Goal: Book appointment/travel/reservation

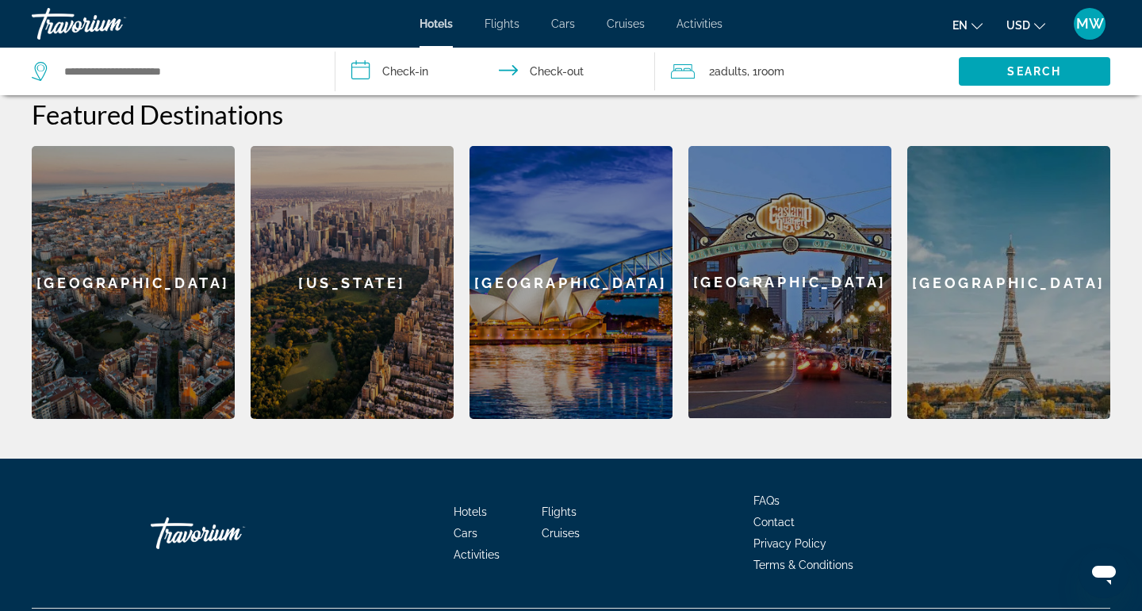
scroll to position [447, 0]
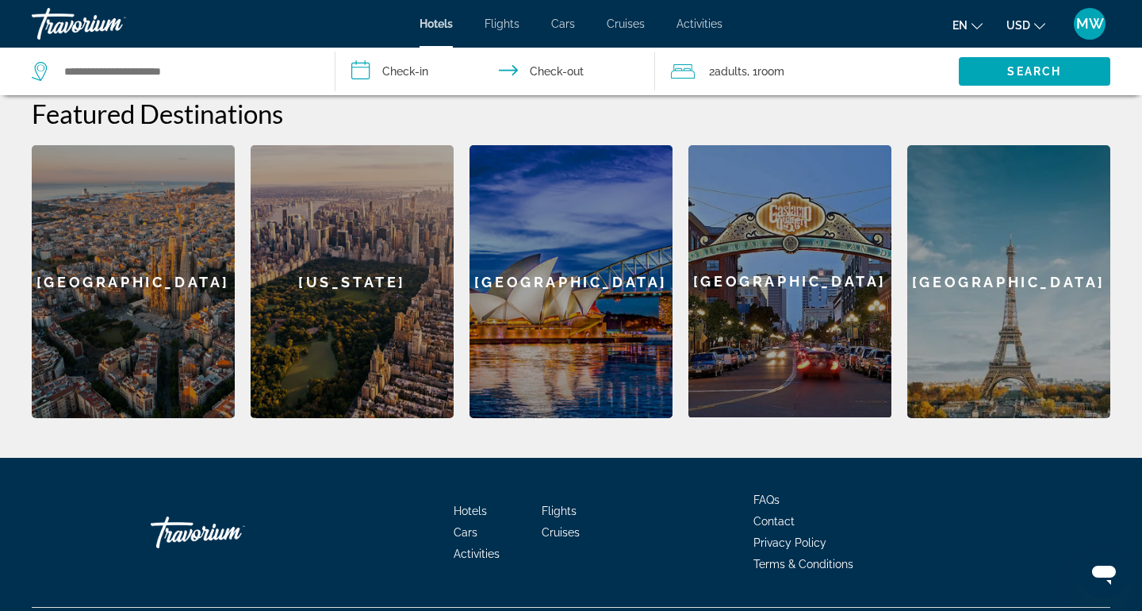
click at [784, 290] on div "San Diego" at bounding box center [789, 281] width 203 height 272
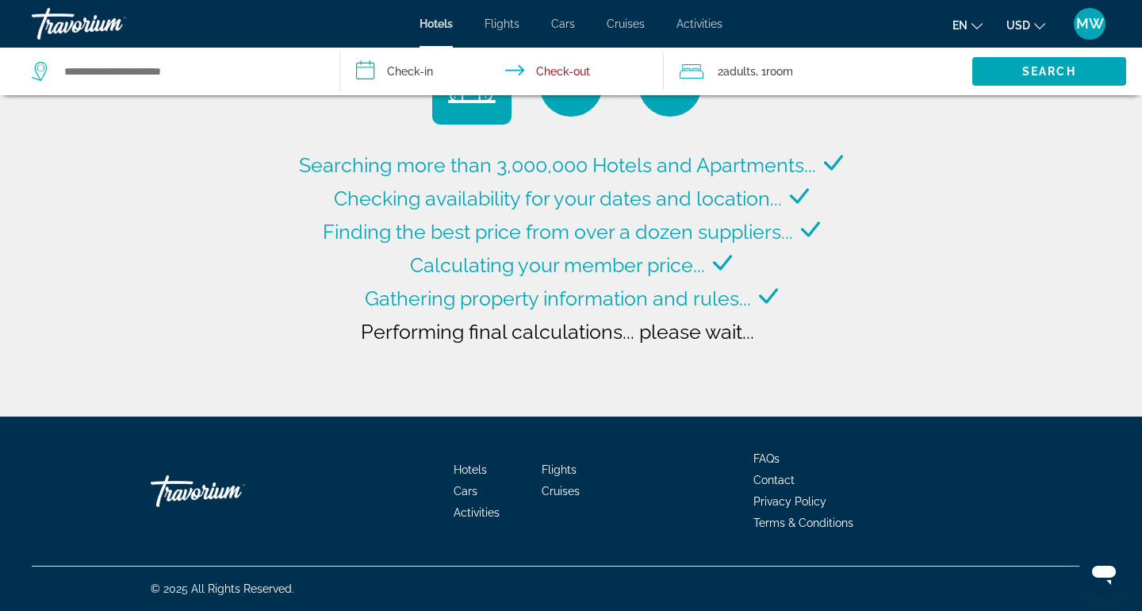
type input "**********"
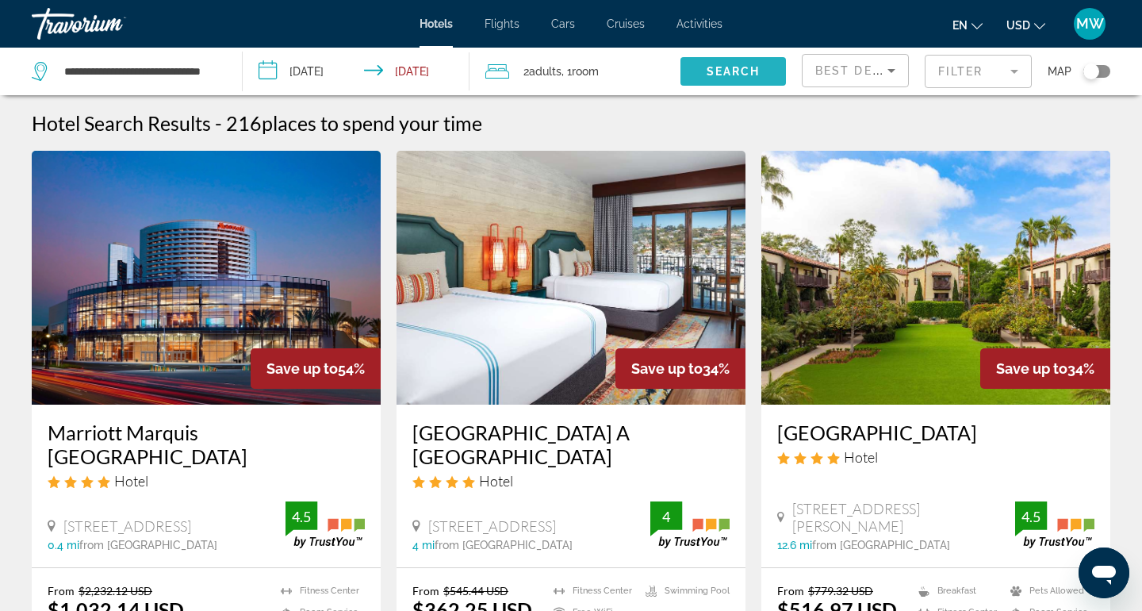
click at [741, 71] on span "Search" at bounding box center [734, 71] width 54 height 13
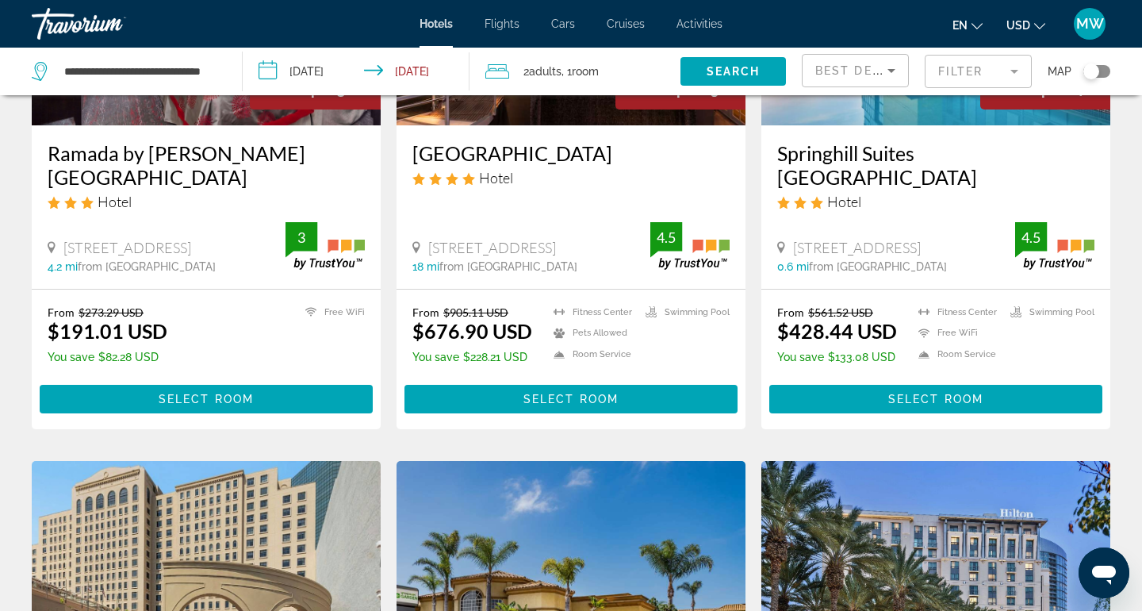
scroll to position [872, 0]
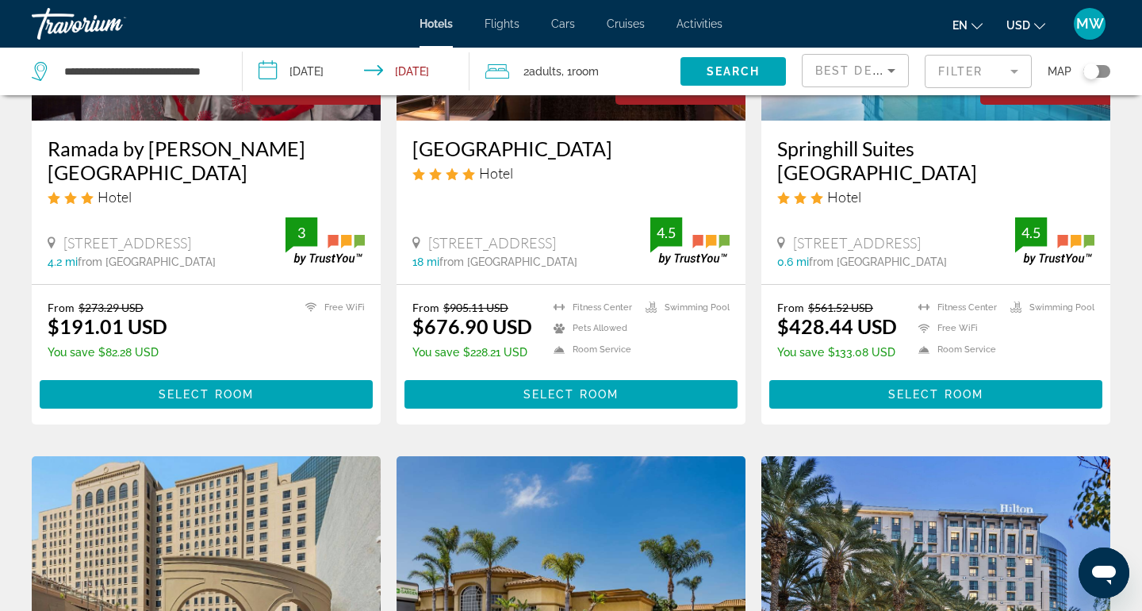
click at [212, 392] on span "Select Room" at bounding box center [206, 394] width 95 height 13
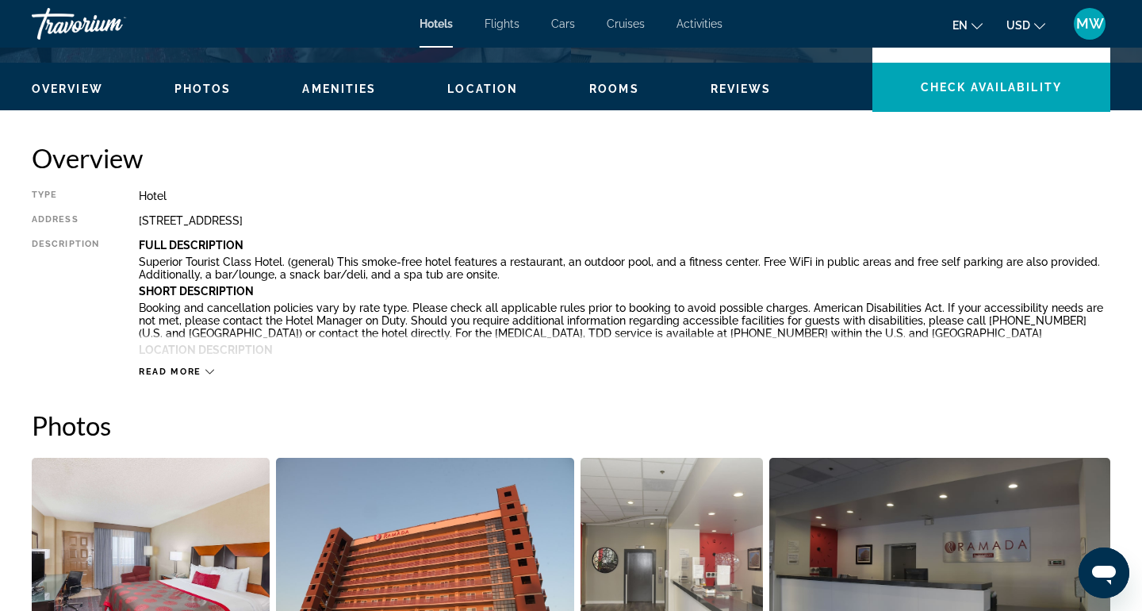
scroll to position [461, 0]
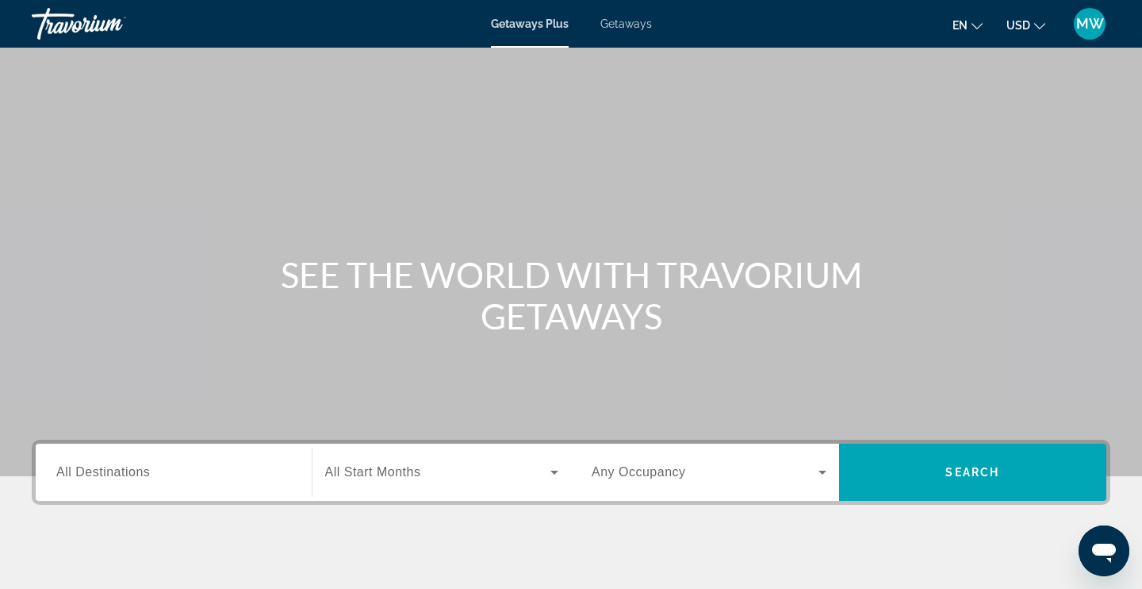
click at [537, 24] on span "Getaways Plus" at bounding box center [530, 23] width 78 height 13
click at [125, 469] on span "All Destinations" at bounding box center [103, 471] width 94 height 13
click at [125, 469] on input "Destination All Destinations" at bounding box center [173, 472] width 235 height 19
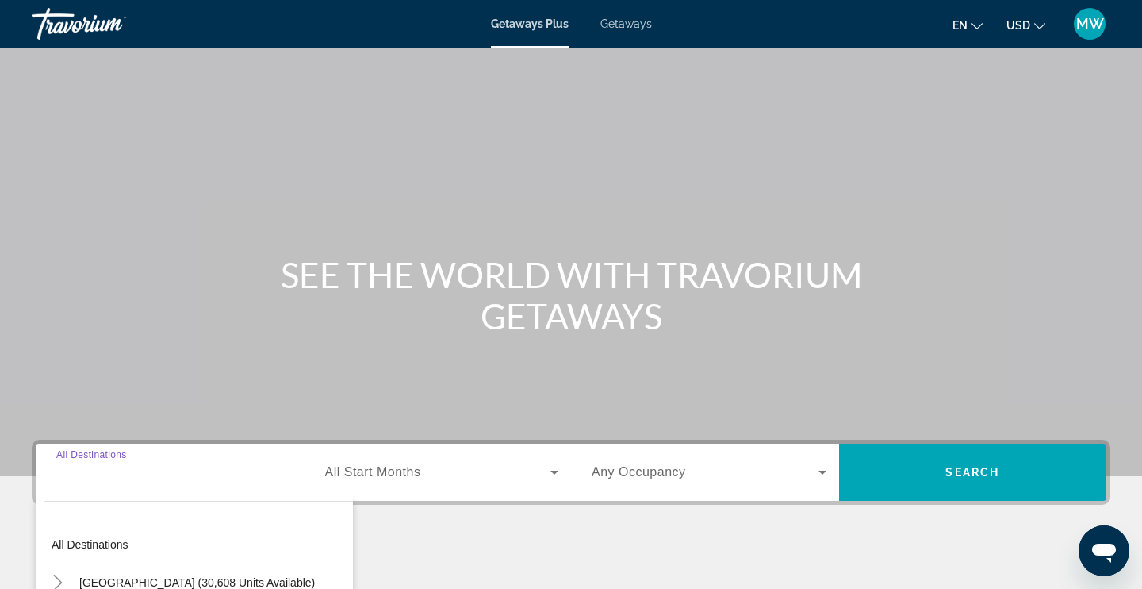
scroll to position [269, 0]
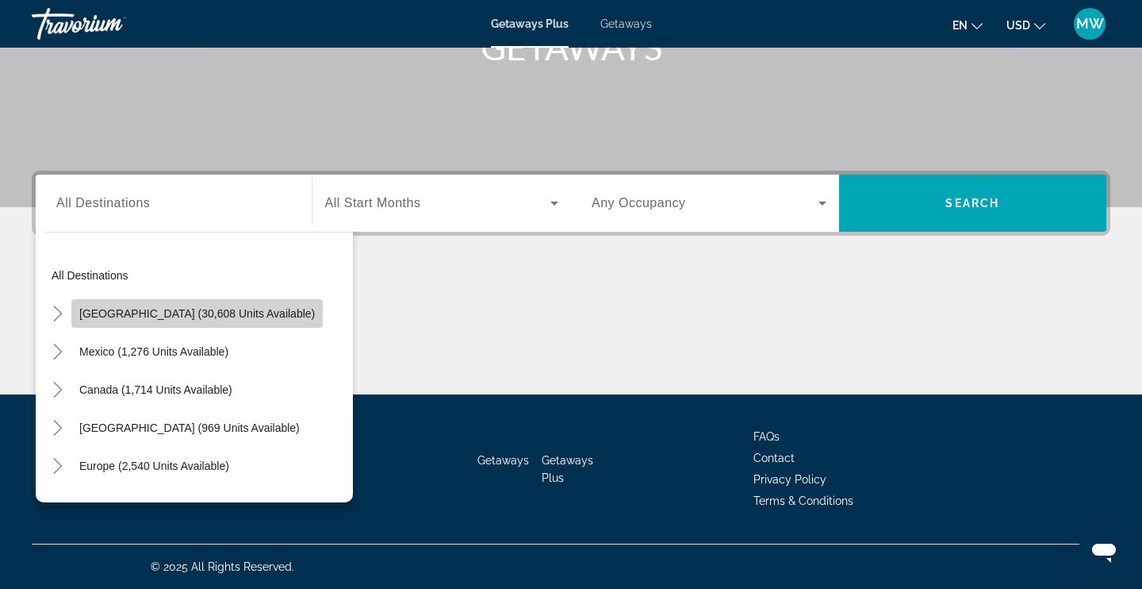
click at [204, 314] on span "[GEOGRAPHIC_DATA] (30,608 units available)" at bounding box center [197, 313] width 236 height 13
type input "**********"
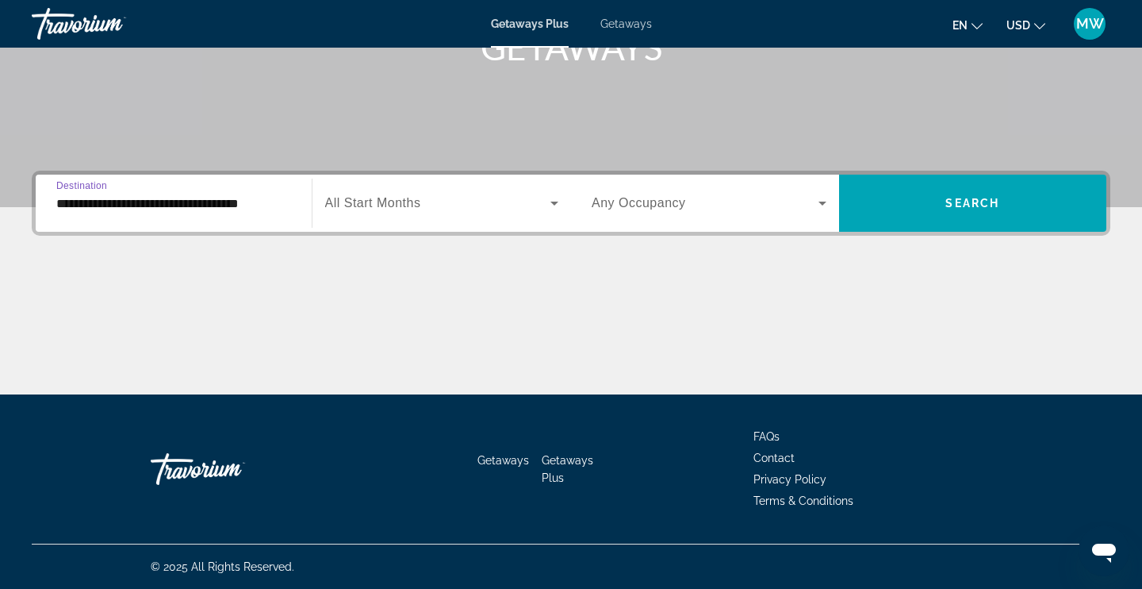
click at [553, 201] on icon "Search widget" at bounding box center [554, 203] width 19 height 19
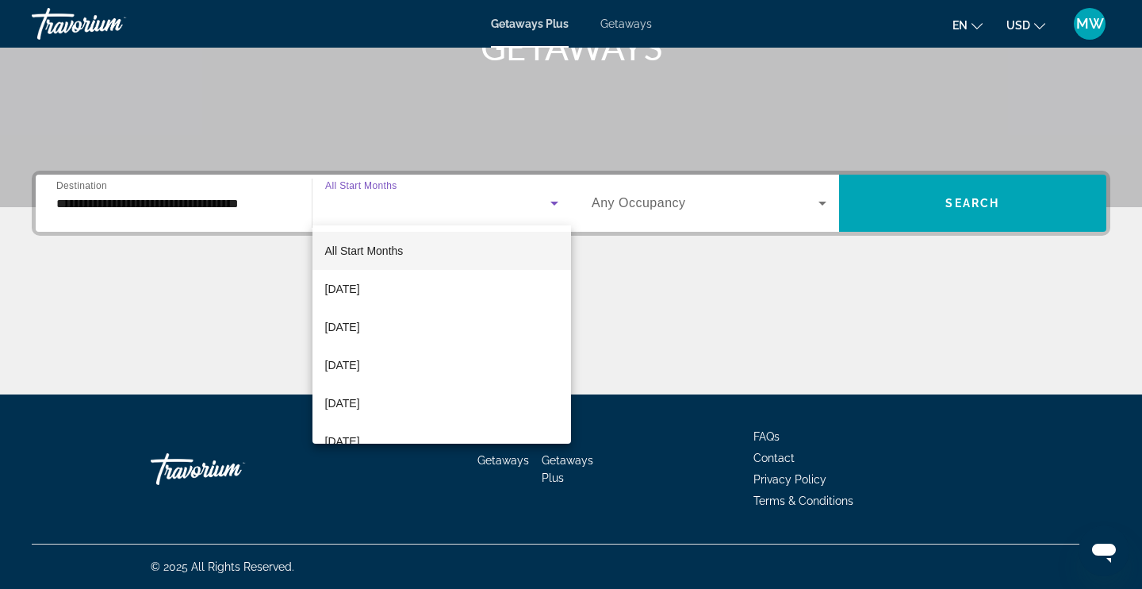
click at [357, 248] on span "All Start Months" at bounding box center [364, 250] width 79 height 13
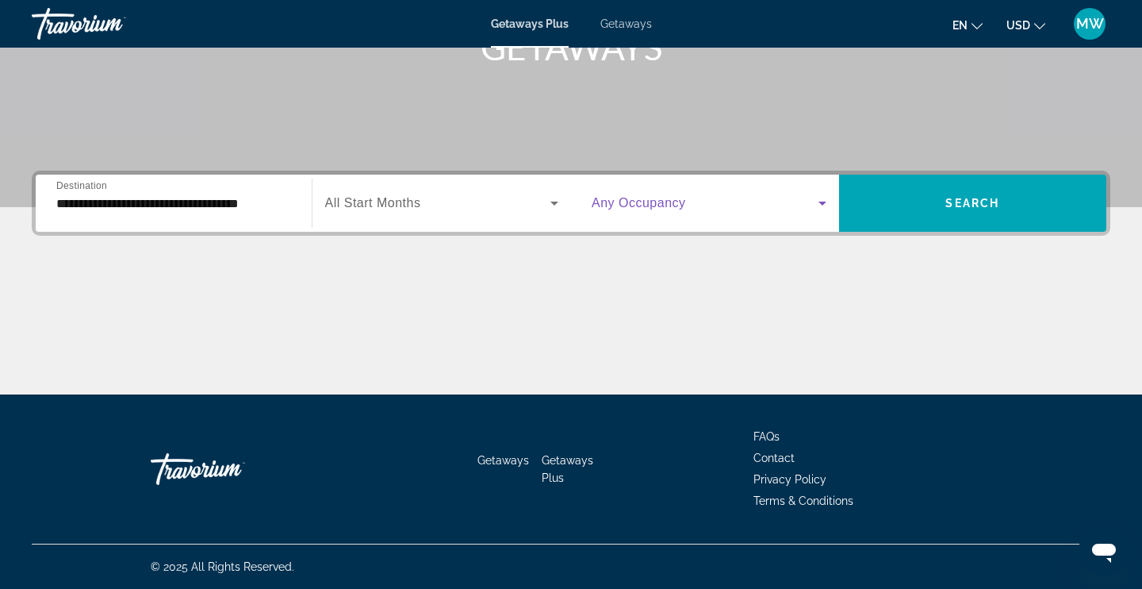
click at [822, 201] on icon "Search widget" at bounding box center [822, 203] width 19 height 19
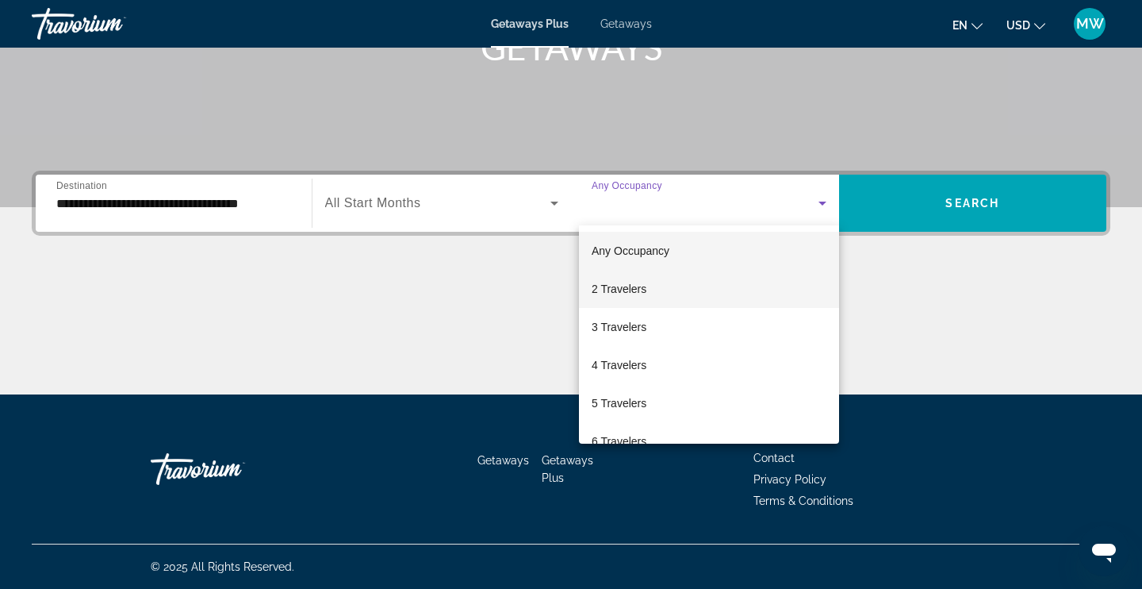
click at [621, 286] on span "2 Travelers" at bounding box center [619, 288] width 55 height 19
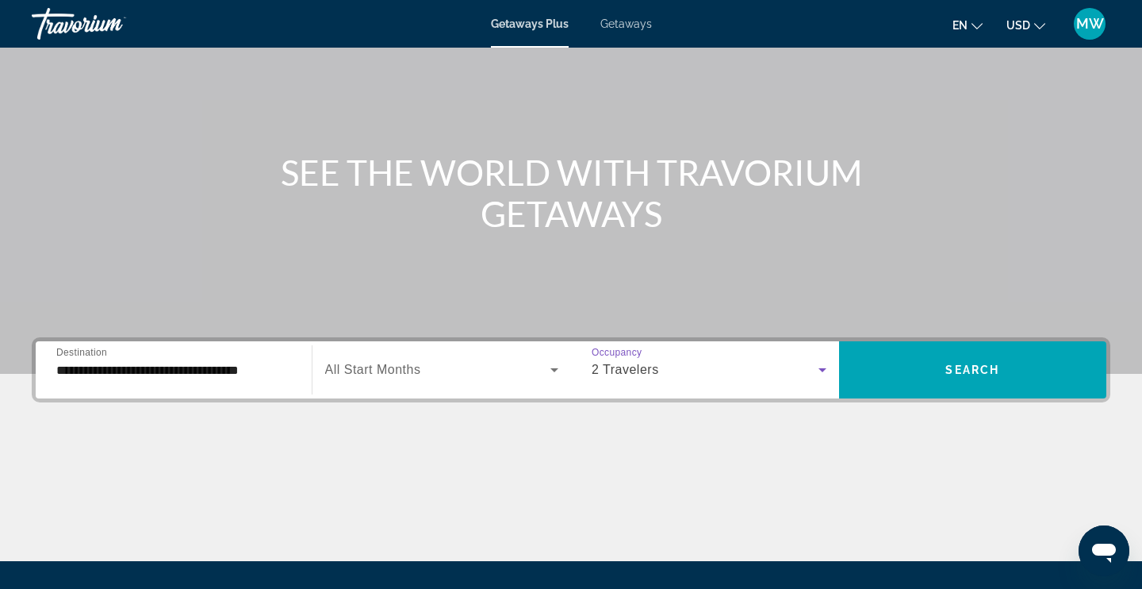
scroll to position [103, 0]
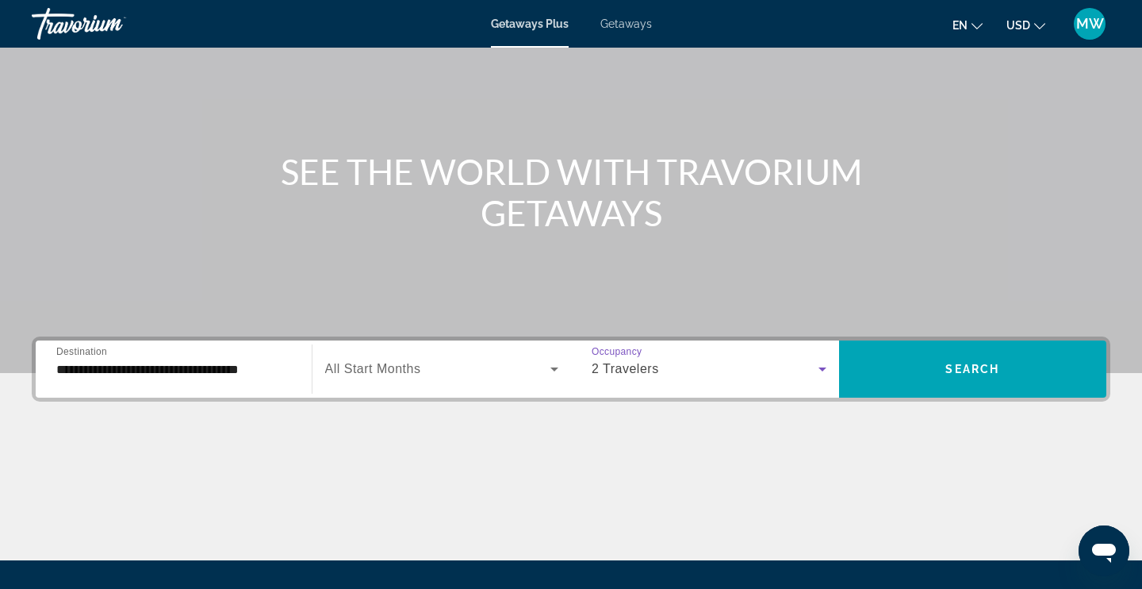
click at [552, 370] on icon "Search widget" at bounding box center [554, 368] width 19 height 19
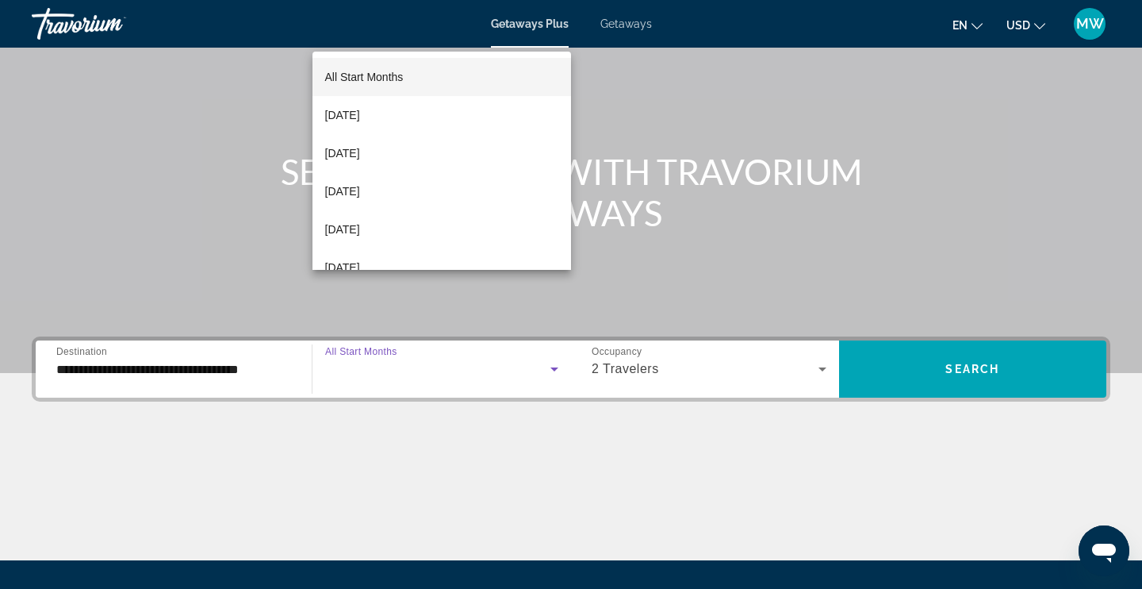
scroll to position [269, 0]
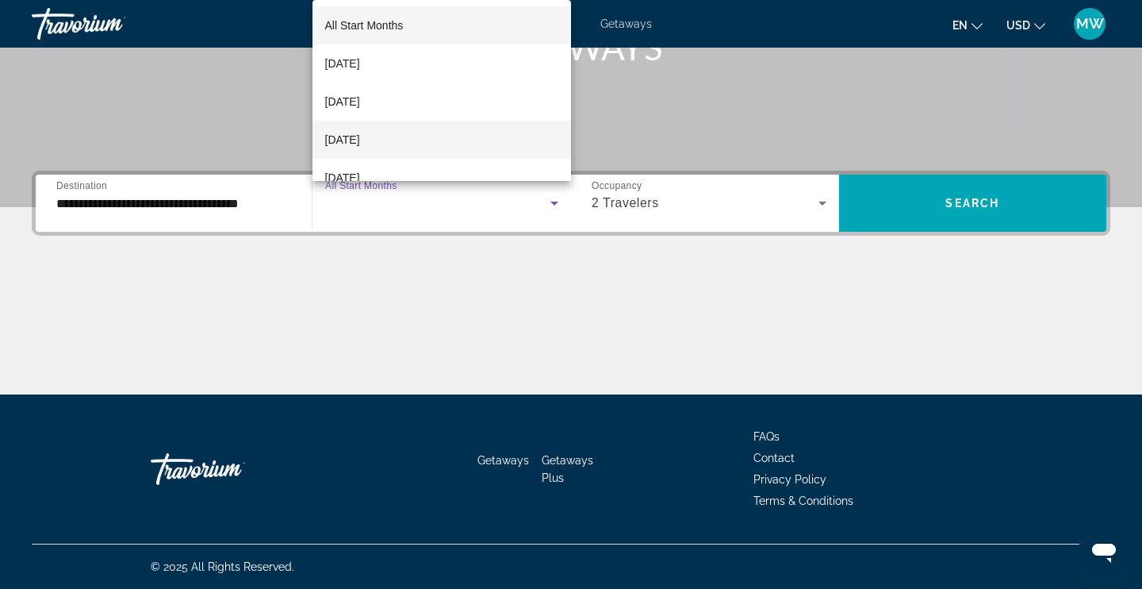
click at [357, 137] on span "[DATE]" at bounding box center [342, 139] width 35 height 19
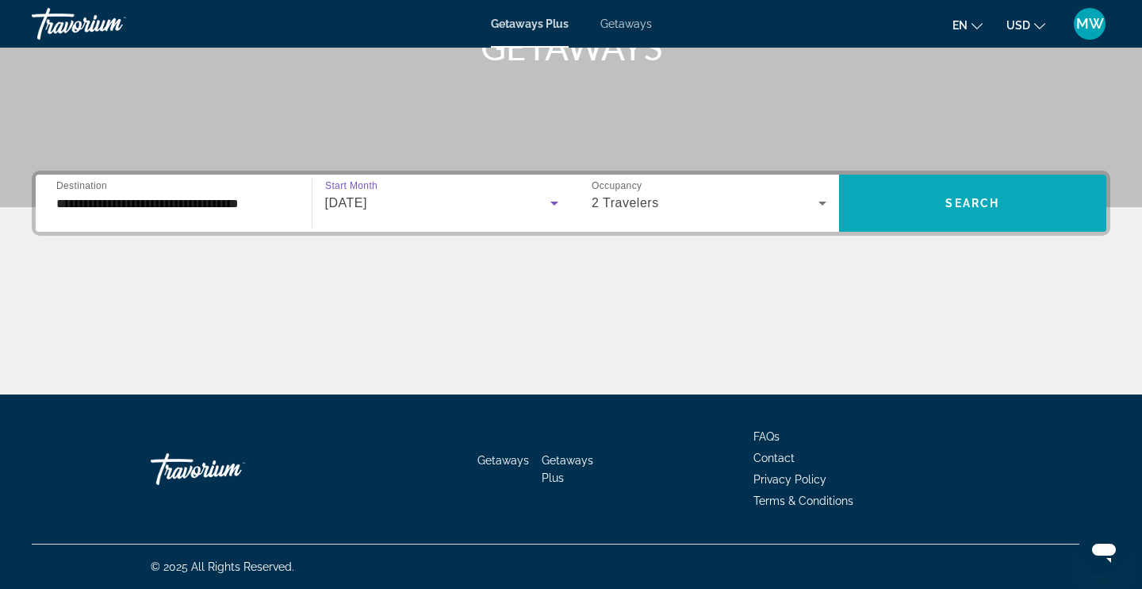
click at [905, 203] on span "Search widget" at bounding box center [973, 203] width 268 height 38
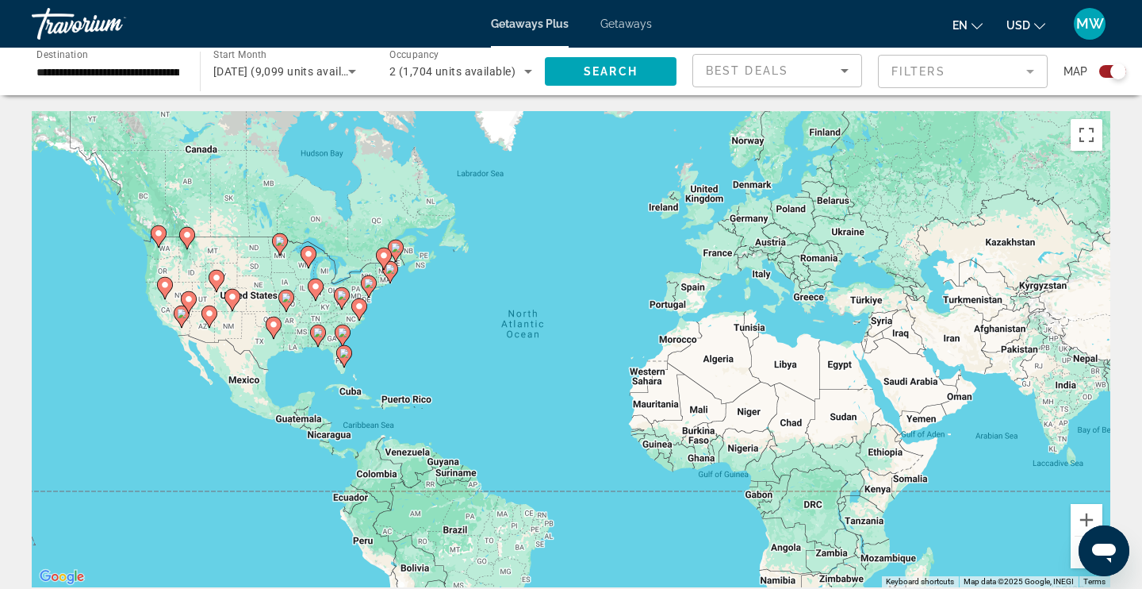
click at [181, 313] on gmp-advanced-marker "Main content" at bounding box center [189, 302] width 16 height 24
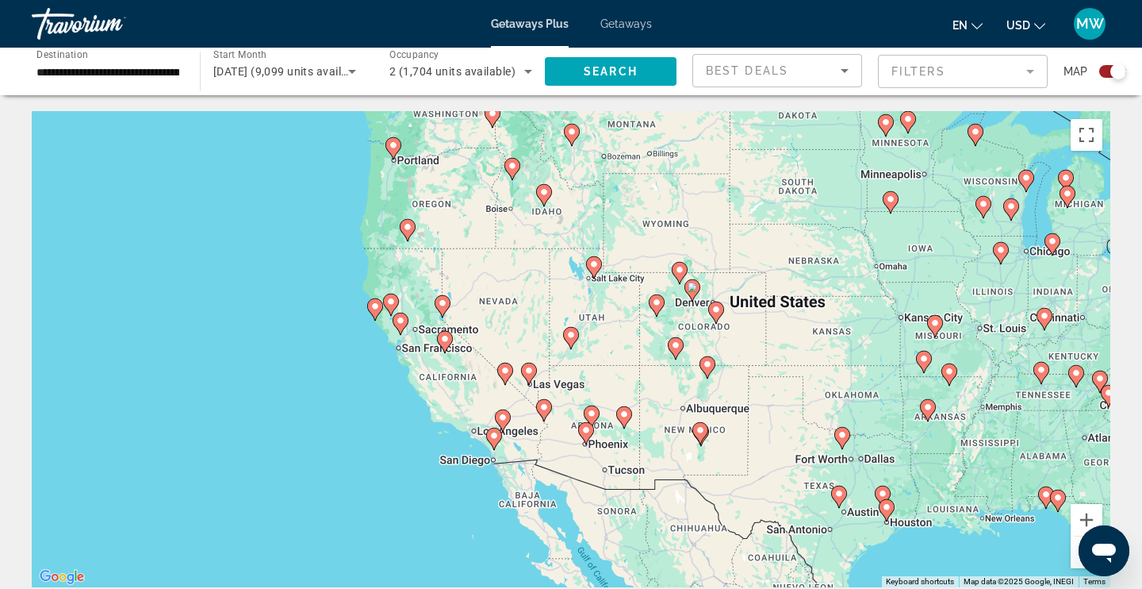
click at [529, 374] on image "Main content" at bounding box center [529, 371] width 10 height 10
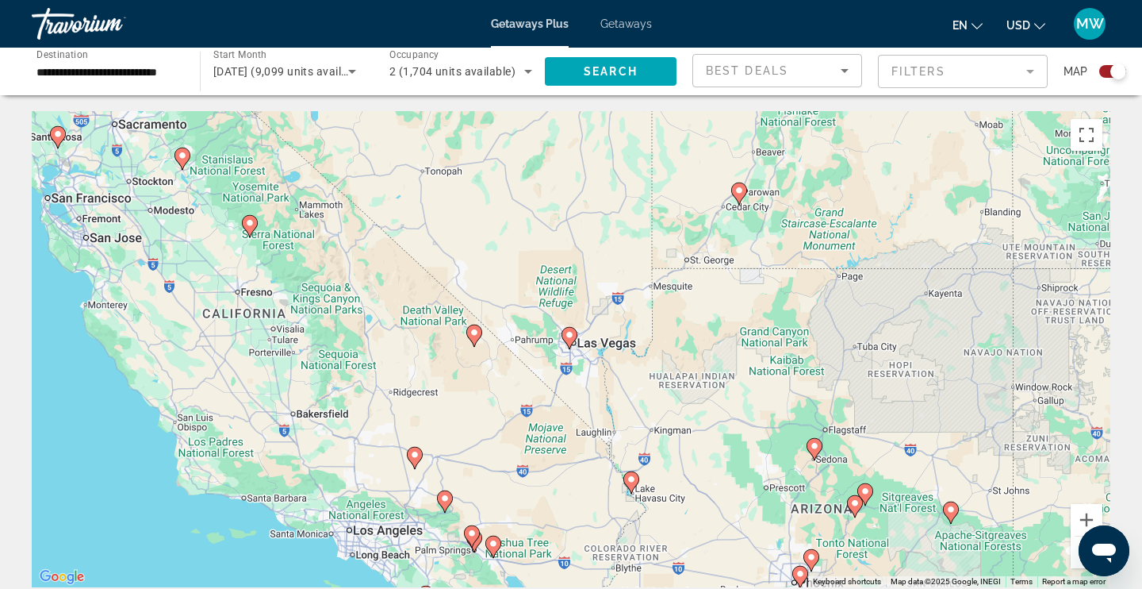
click at [569, 332] on image "Main content" at bounding box center [570, 335] width 10 height 10
type input "**********"
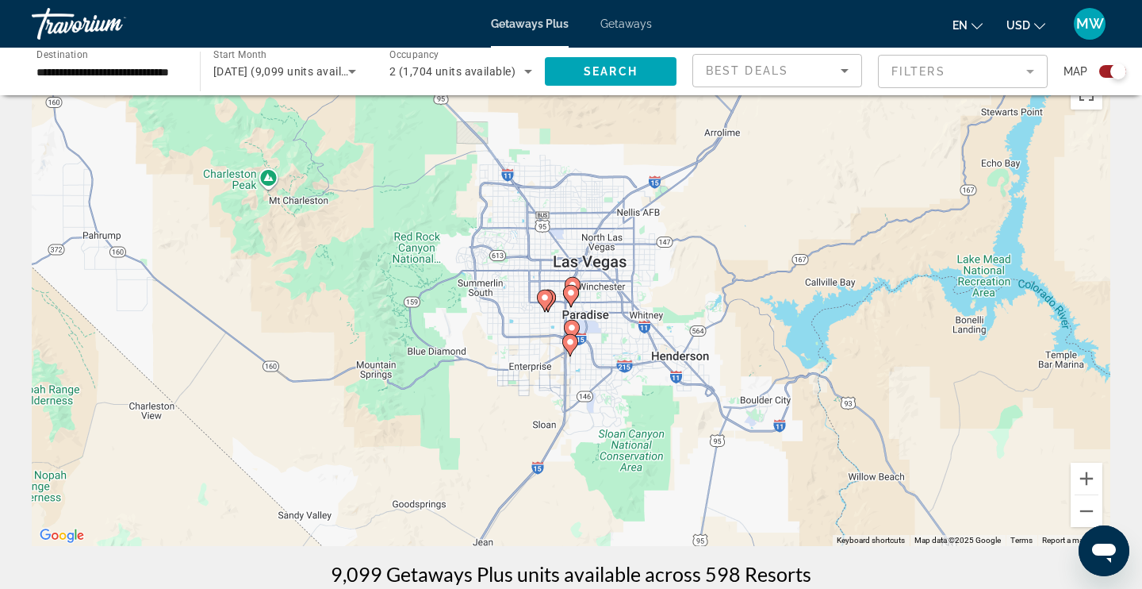
scroll to position [52, 0]
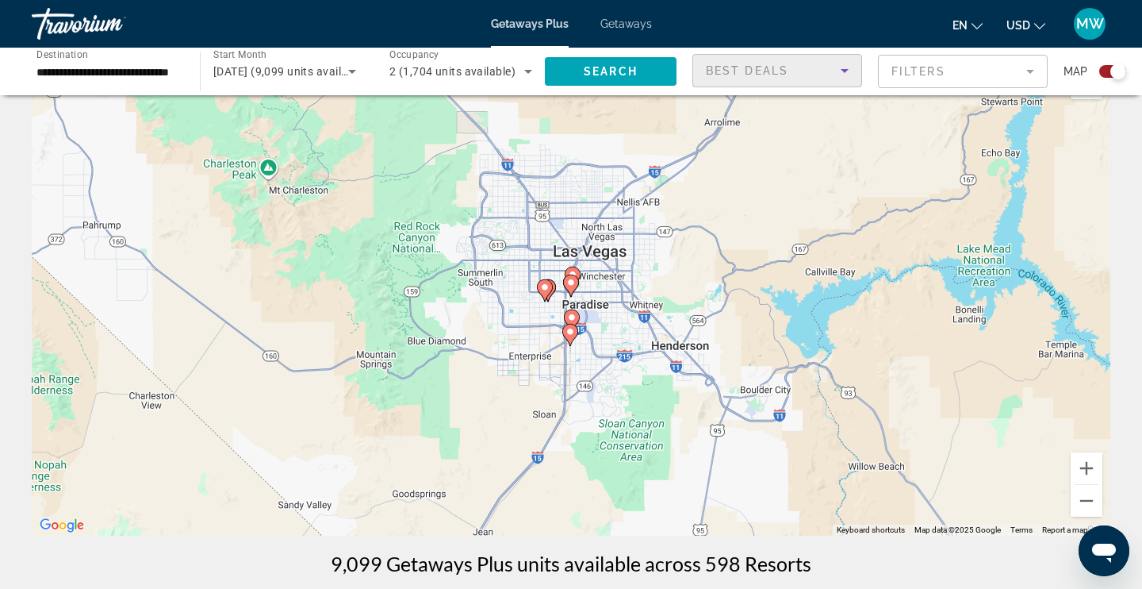
click at [846, 66] on icon "Sort by" at bounding box center [844, 70] width 19 height 19
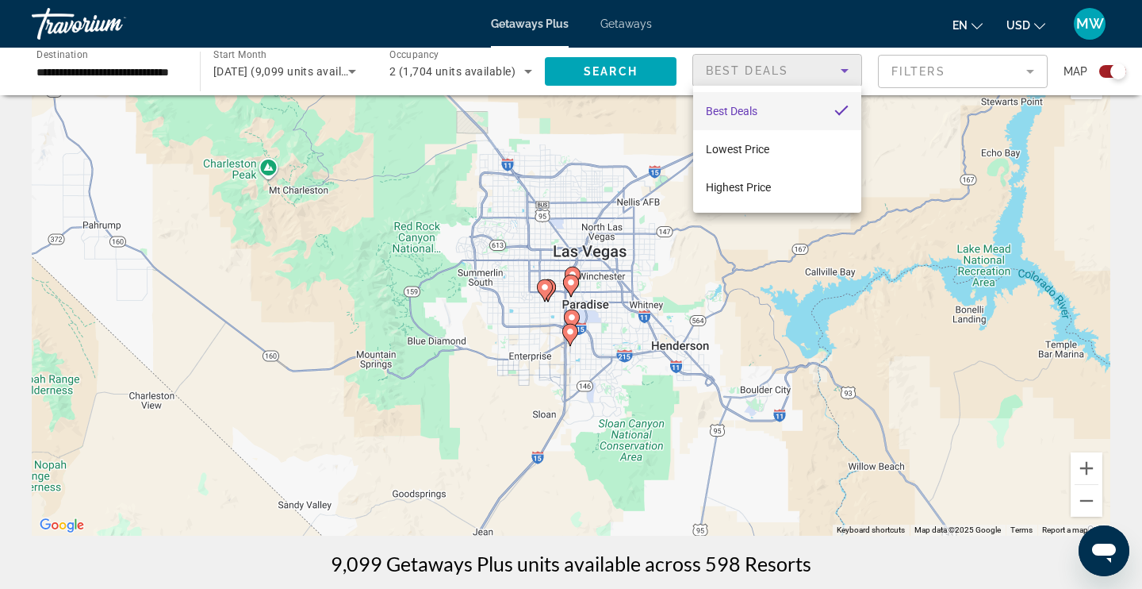
click at [602, 74] on div at bounding box center [571, 294] width 1142 height 589
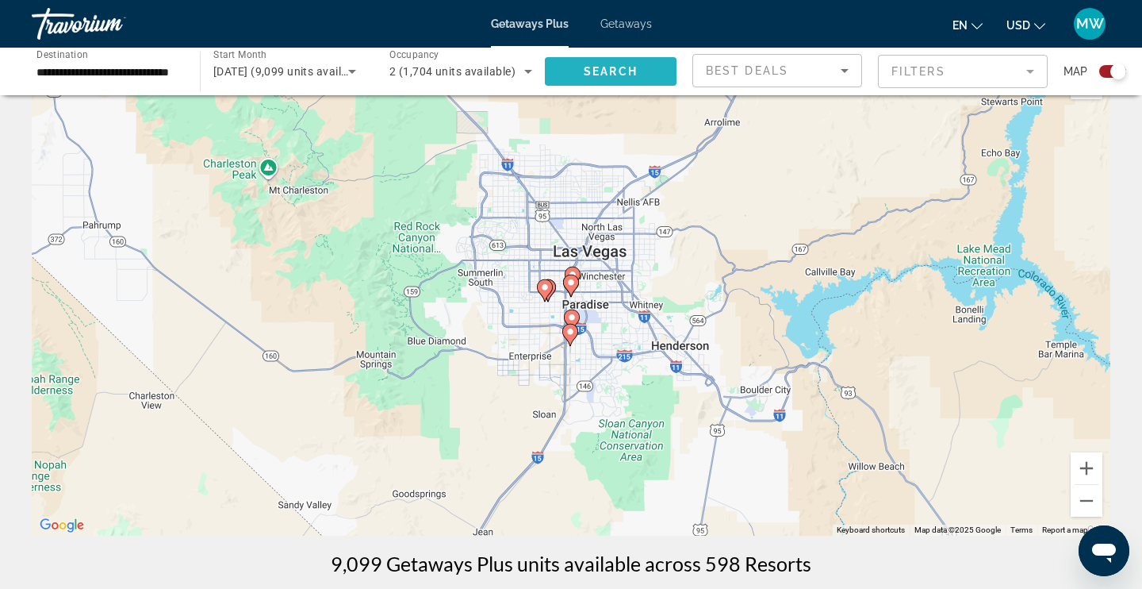
click at [607, 71] on span "Search" at bounding box center [611, 71] width 54 height 13
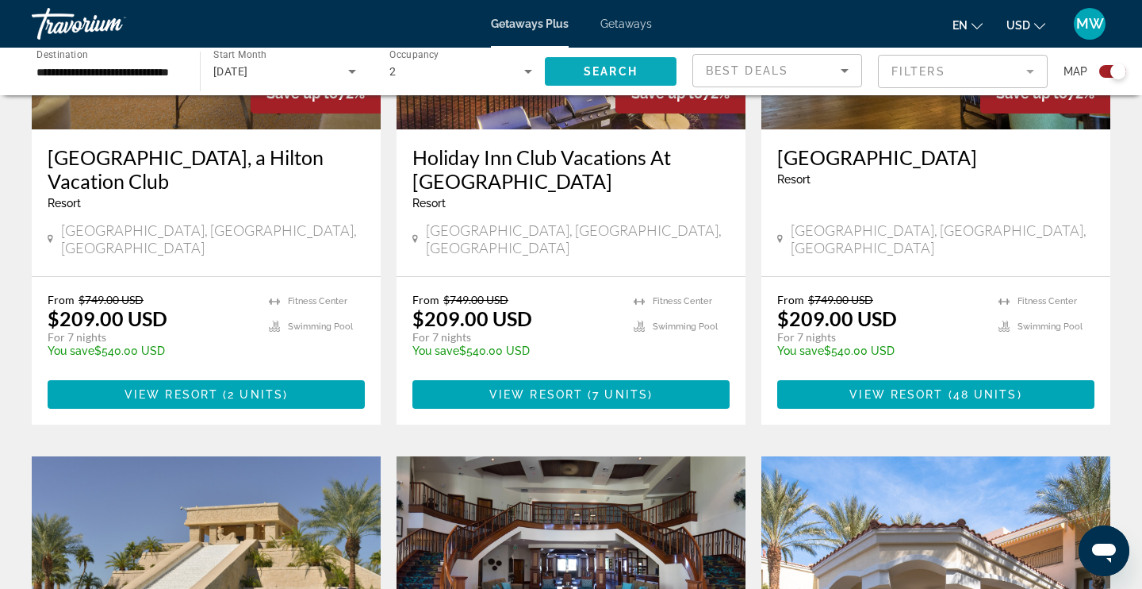
scroll to position [769, 0]
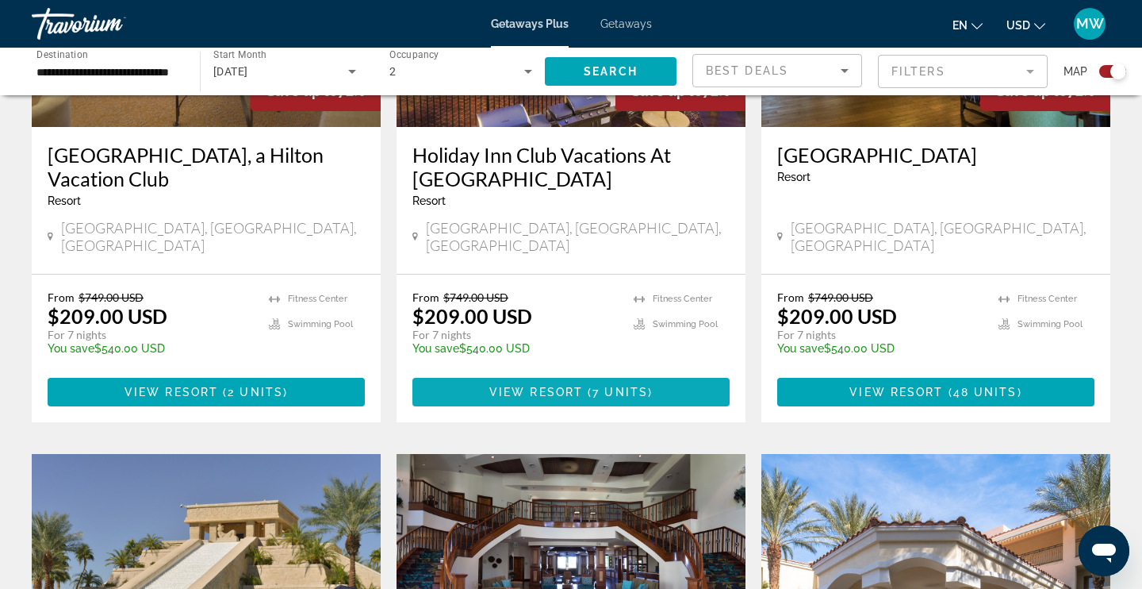
click at [537, 385] on span "View Resort" at bounding box center [536, 391] width 94 height 13
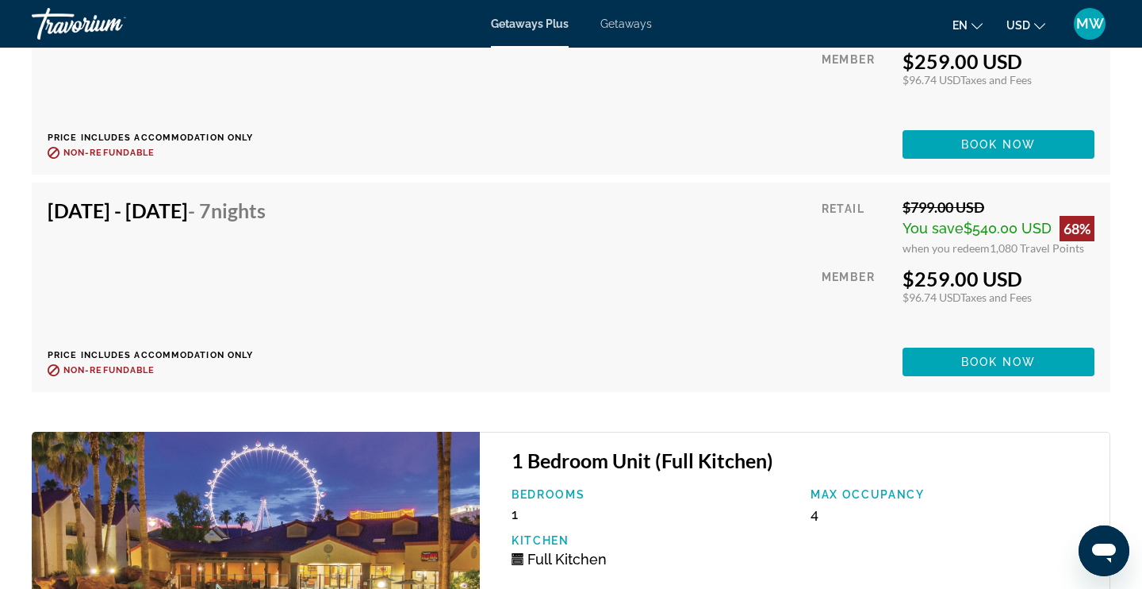
scroll to position [3565, 0]
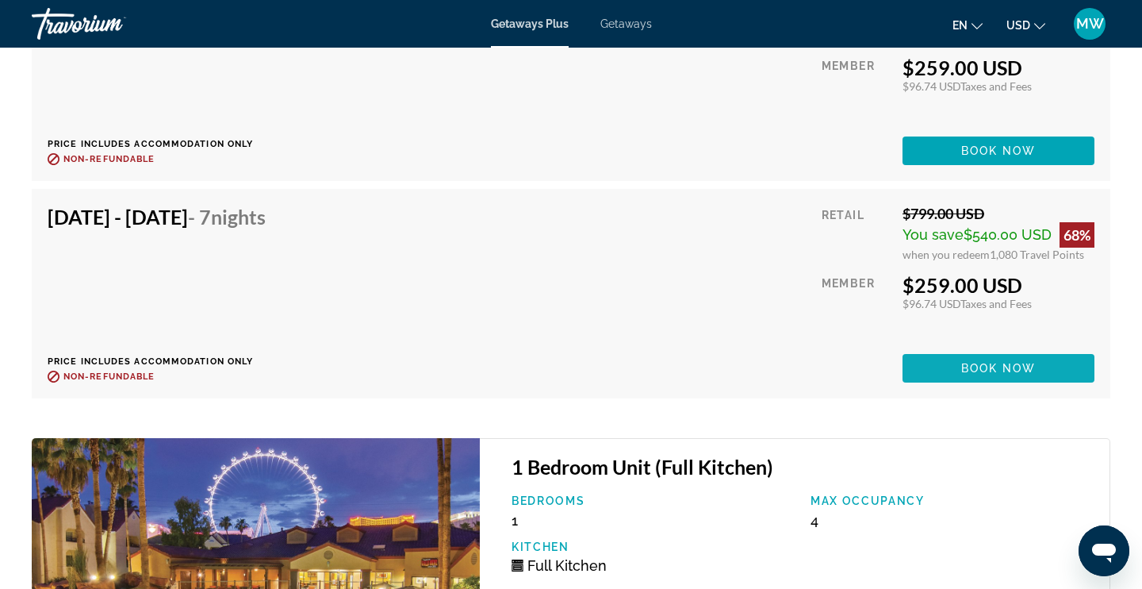
click at [980, 366] on span "Book now" at bounding box center [998, 368] width 75 height 13
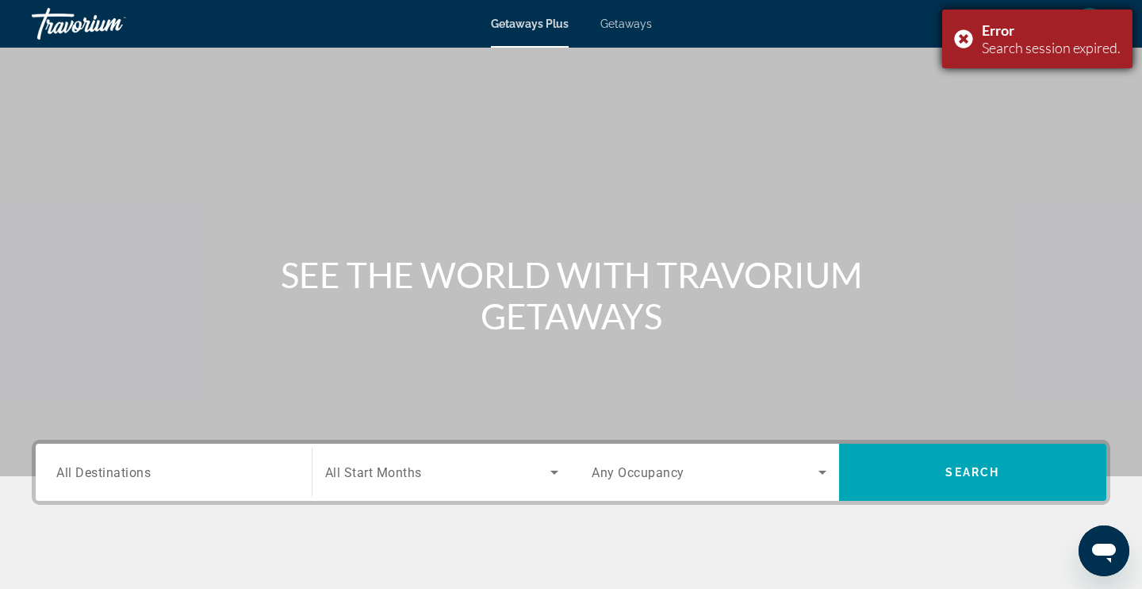
drag, startPoint x: 1132, startPoint y: 183, endPoint x: 963, endPoint y: 39, distance: 222.2
click at [963, 39] on div "Error Search session expired." at bounding box center [1037, 39] width 190 height 59
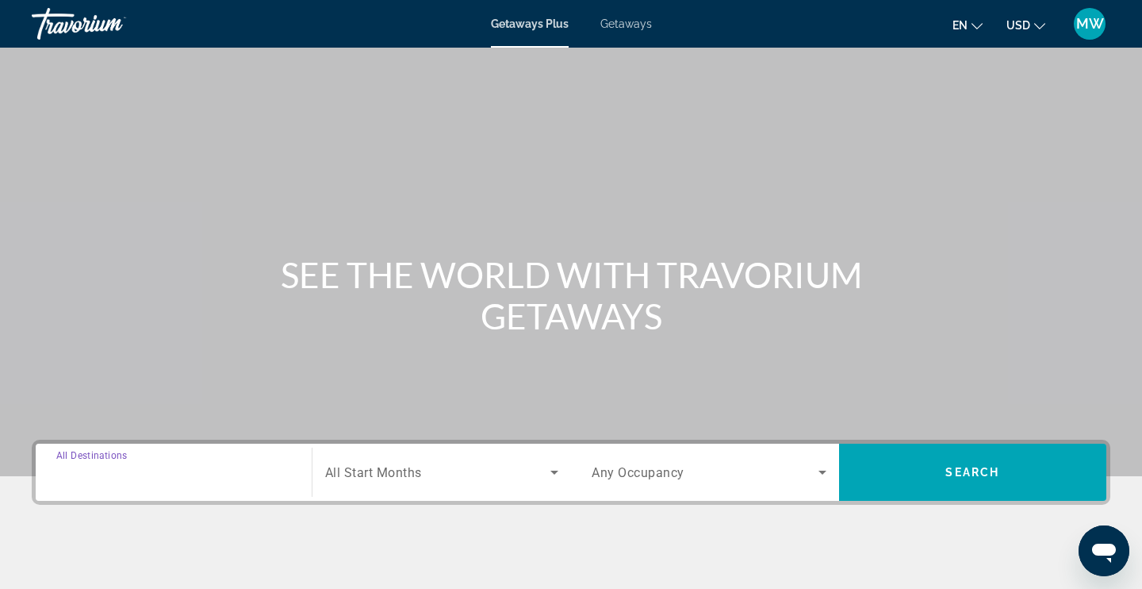
click at [212, 471] on input "Destination All Destinations" at bounding box center [173, 472] width 235 height 19
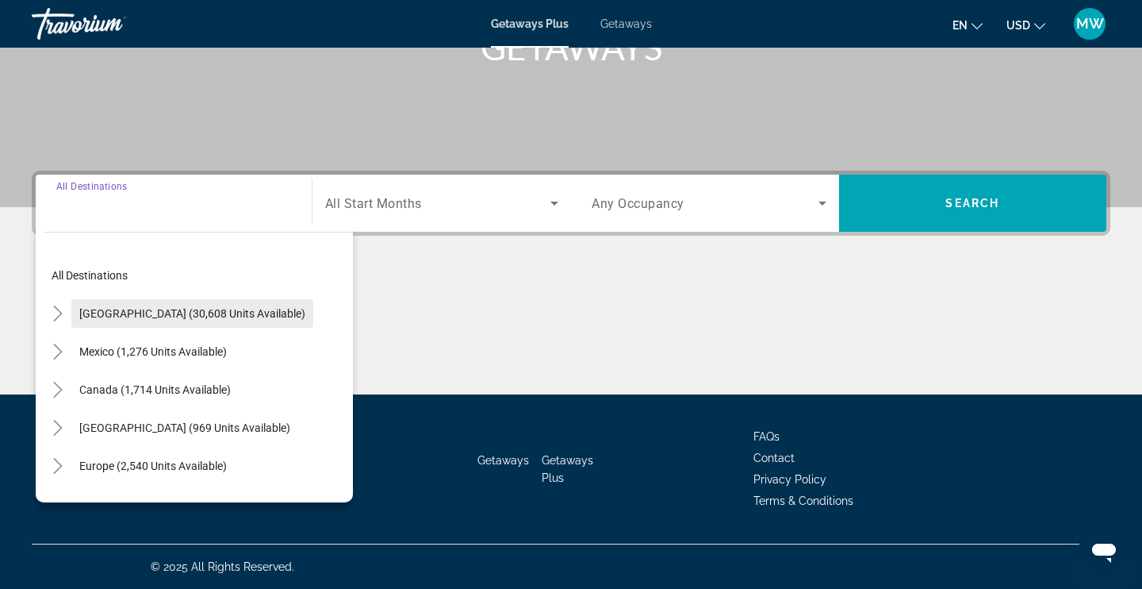
click at [190, 309] on span "[GEOGRAPHIC_DATA] (30,608 units available)" at bounding box center [192, 313] width 226 height 13
type input "**********"
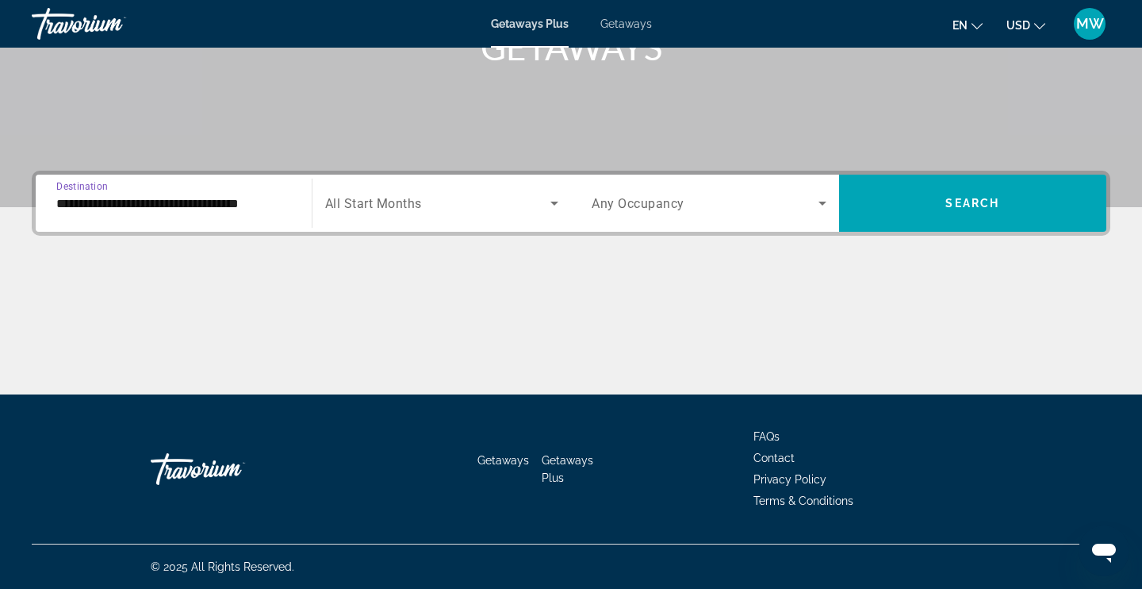
click at [444, 203] on span "Search widget" at bounding box center [438, 203] width 226 height 19
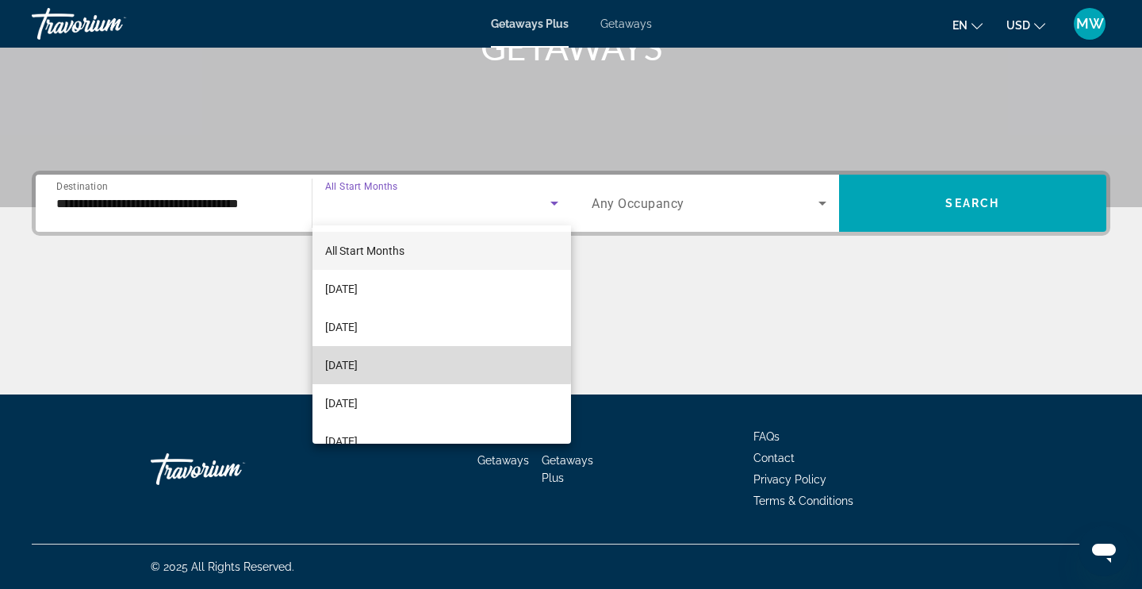
click at [358, 363] on span "[DATE]" at bounding box center [341, 364] width 33 height 19
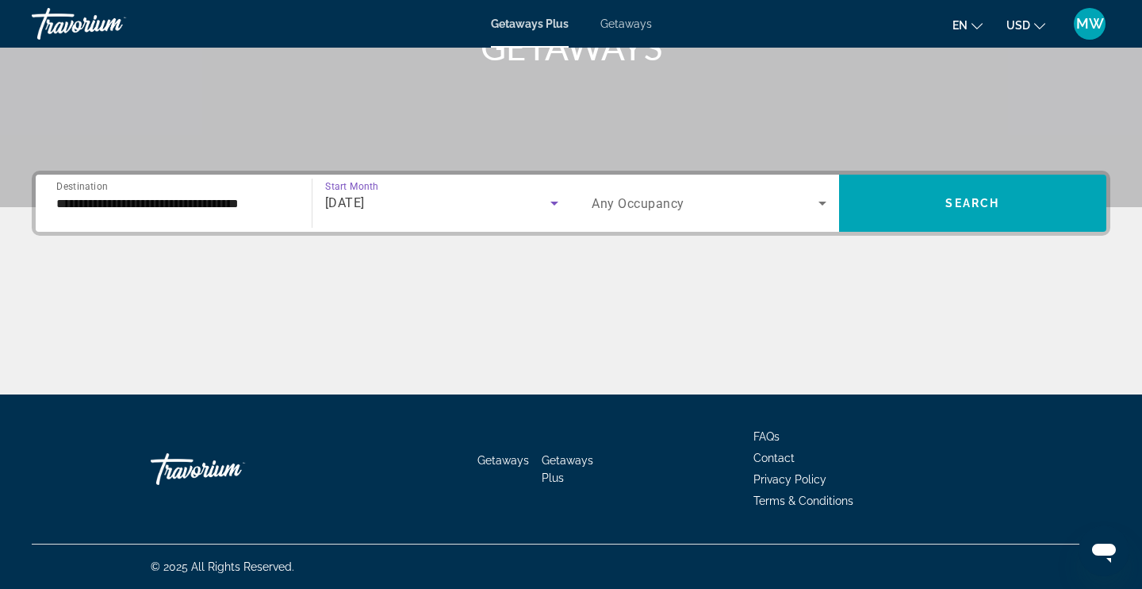
click at [818, 203] on icon "Search widget" at bounding box center [822, 203] width 19 height 19
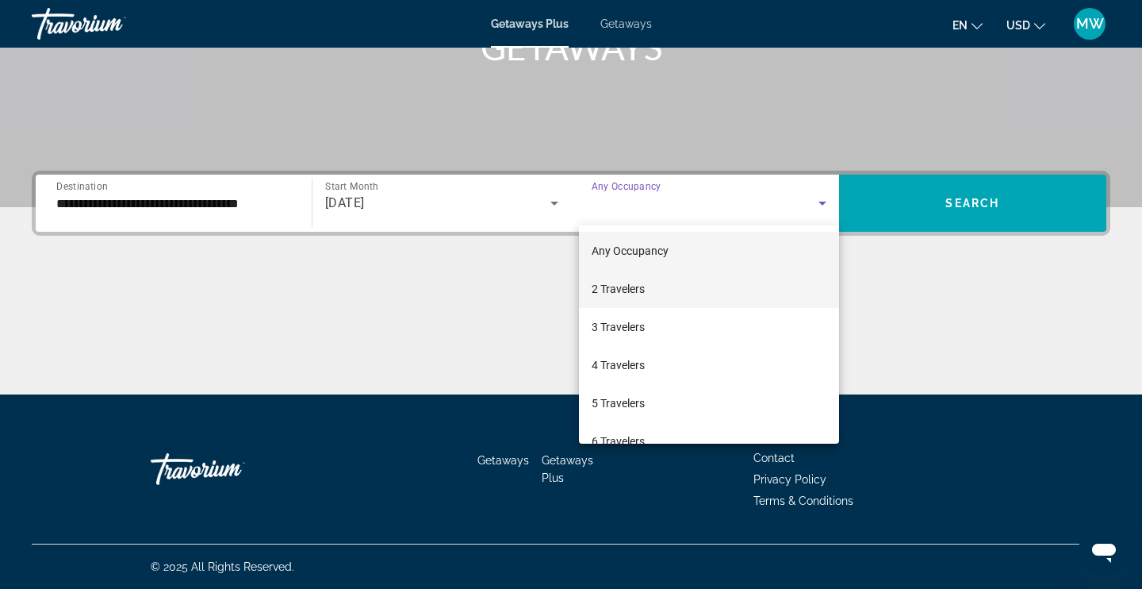
click at [615, 285] on span "2 Travelers" at bounding box center [618, 288] width 53 height 19
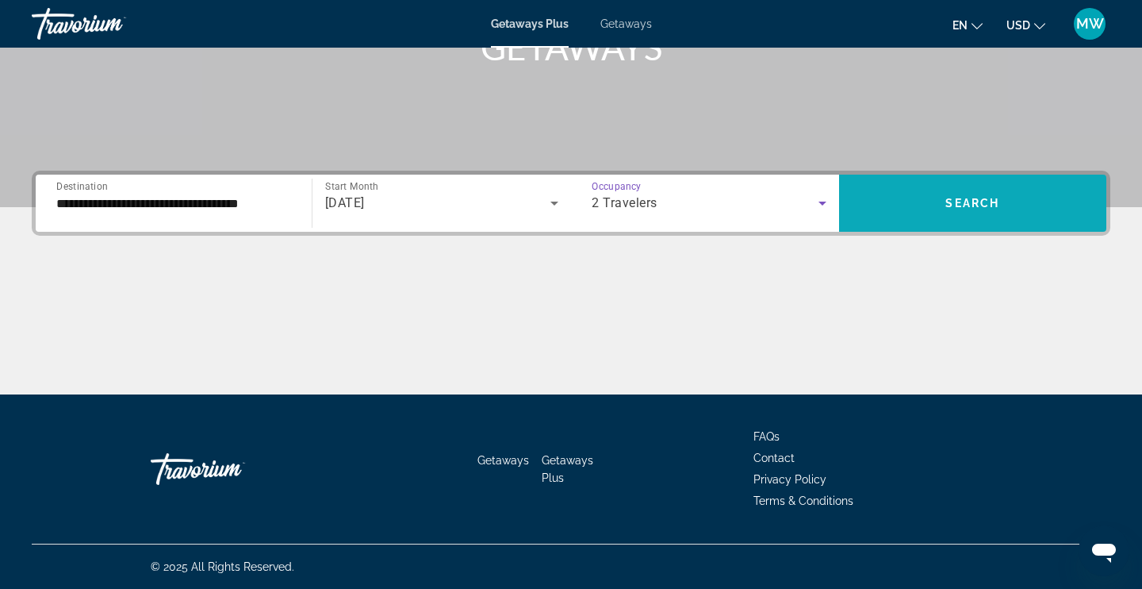
click at [942, 198] on span "Search widget" at bounding box center [973, 203] width 268 height 38
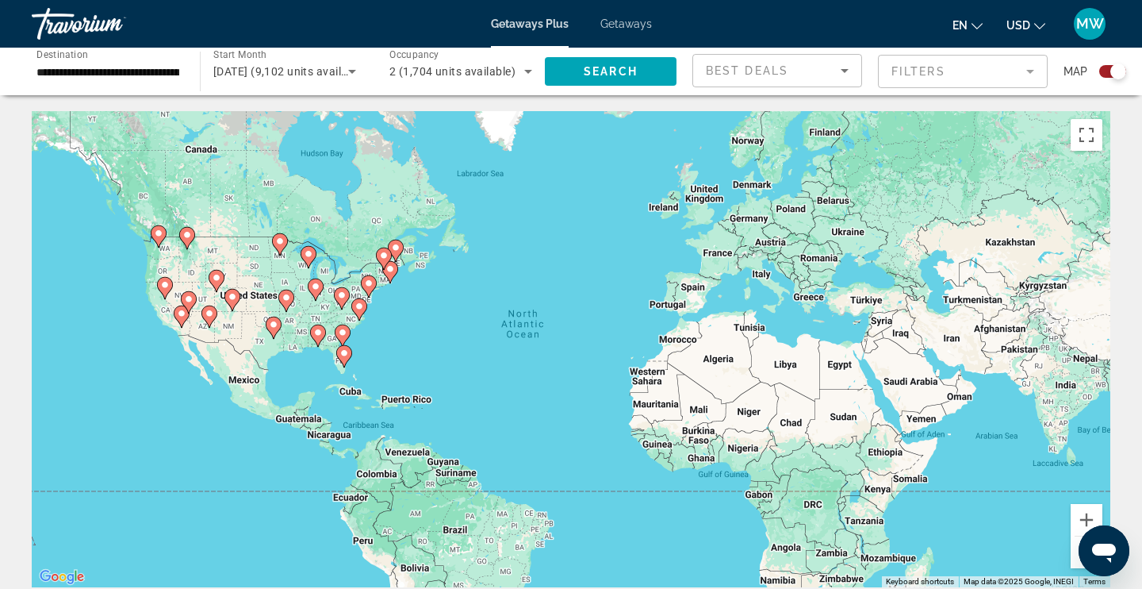
click at [161, 79] on input "**********" at bounding box center [107, 72] width 143 height 19
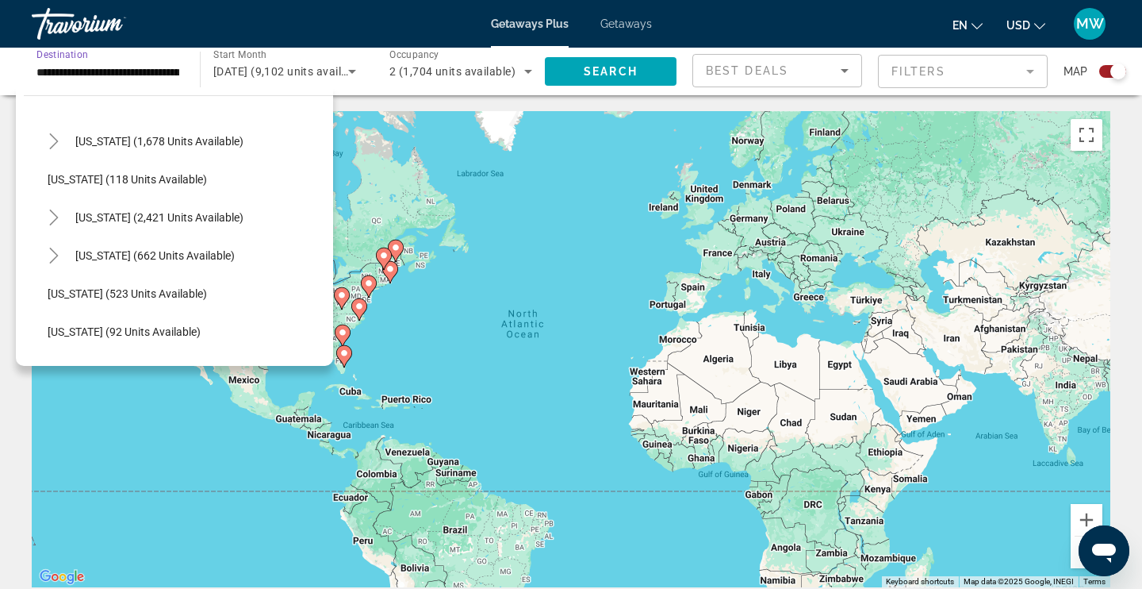
scroll to position [727, 0]
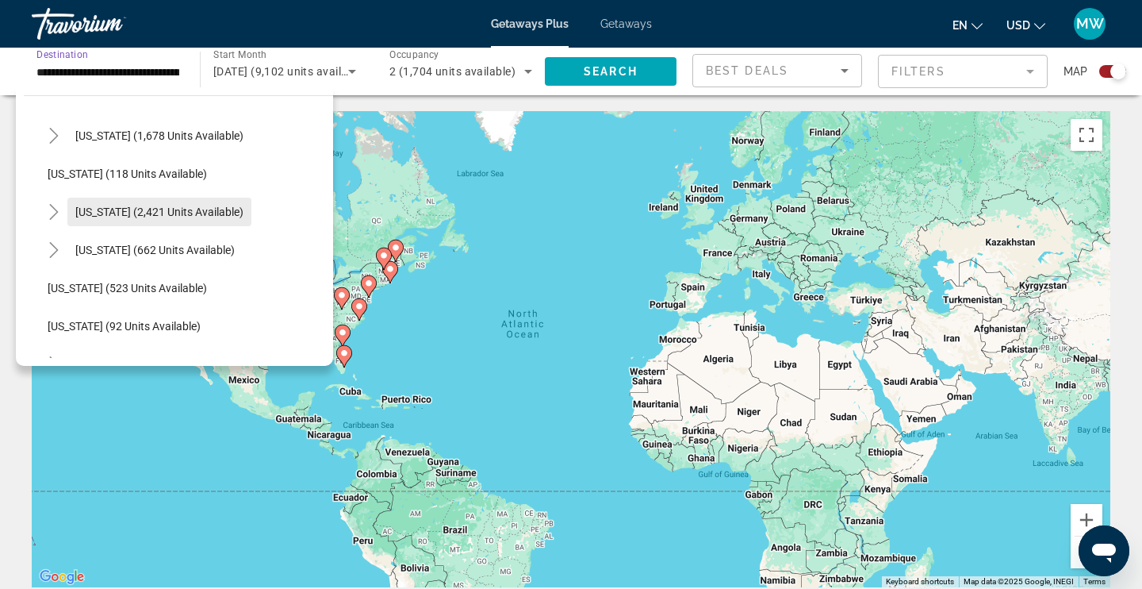
click at [163, 211] on span "[US_STATE] (2,421 units available)" at bounding box center [159, 211] width 168 height 13
type input "**********"
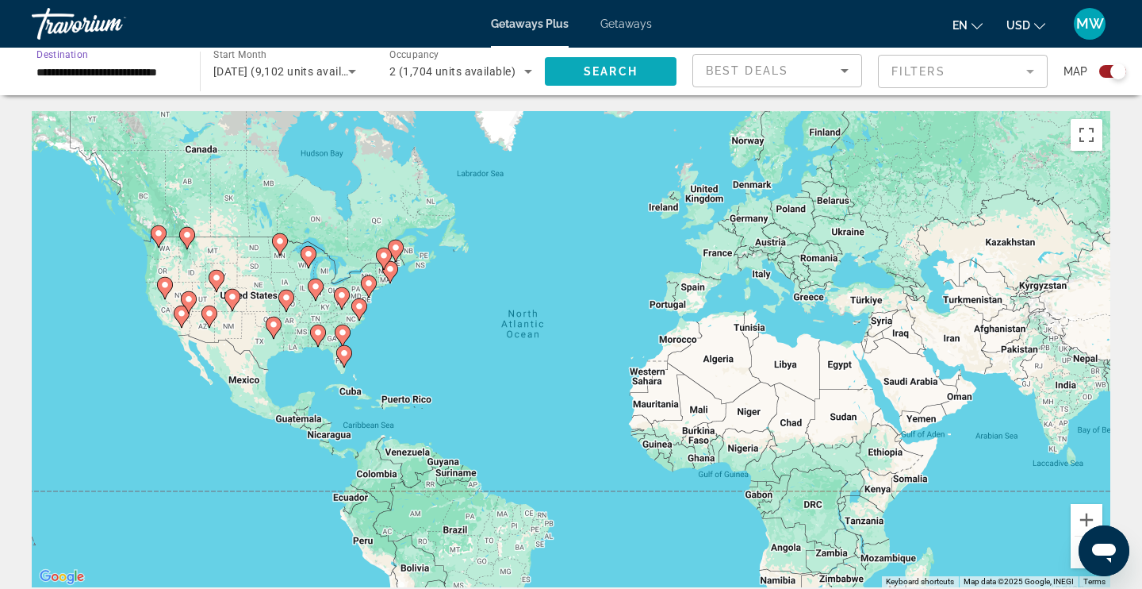
click at [602, 75] on span "Search" at bounding box center [611, 71] width 54 height 13
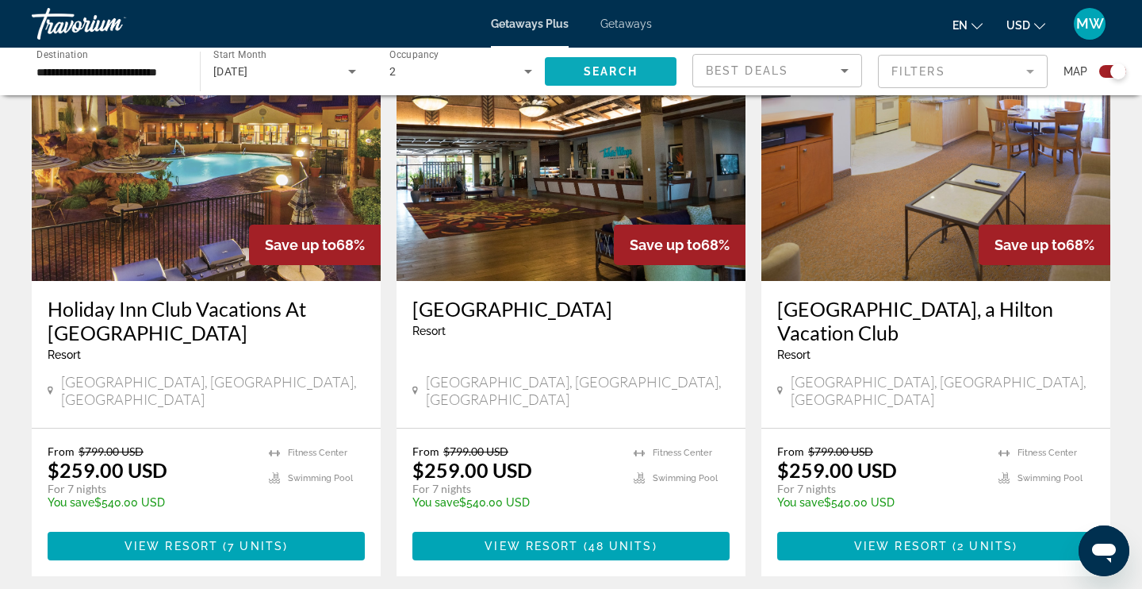
scroll to position [617, 0]
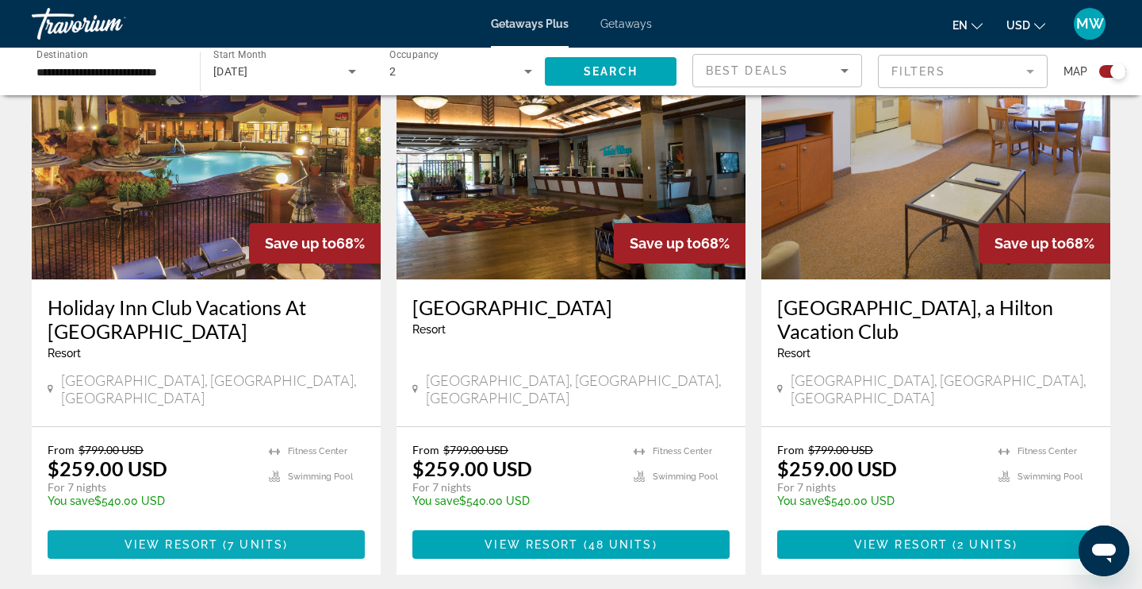
click at [182, 538] on span "View Resort" at bounding box center [172, 544] width 94 height 13
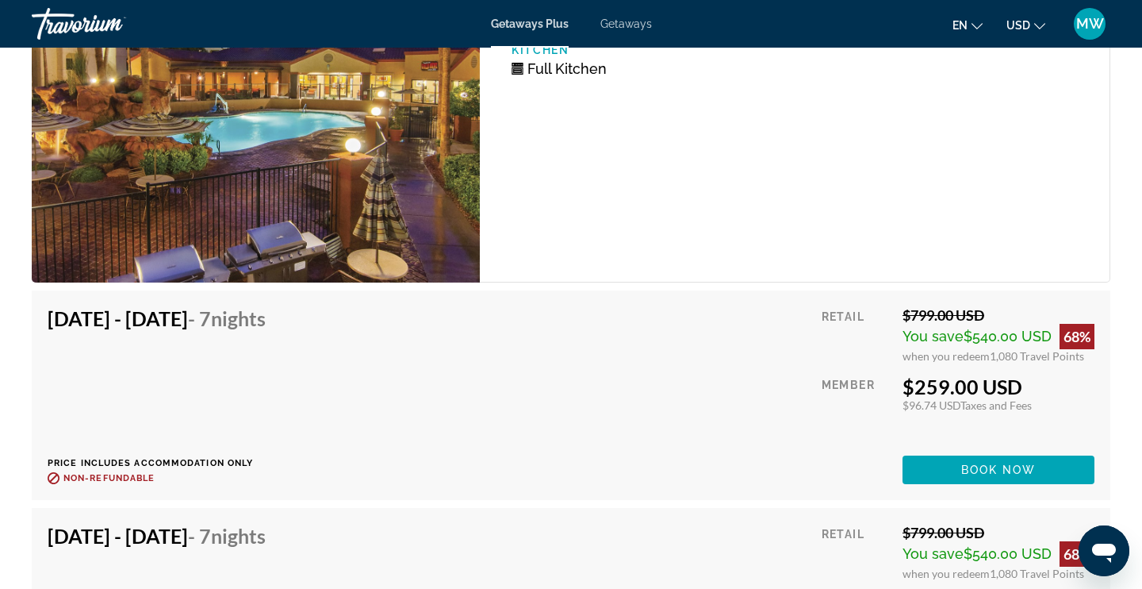
scroll to position [3246, 0]
click at [972, 466] on span "Book now" at bounding box center [998, 469] width 75 height 13
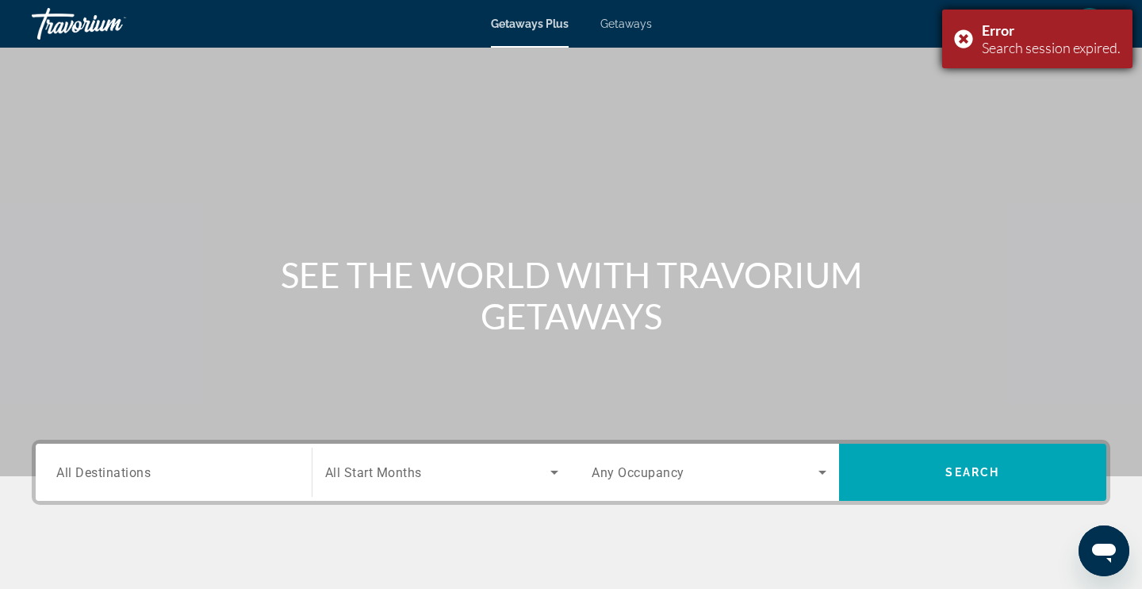
click at [1029, 33] on div "Error" at bounding box center [1051, 29] width 139 height 17
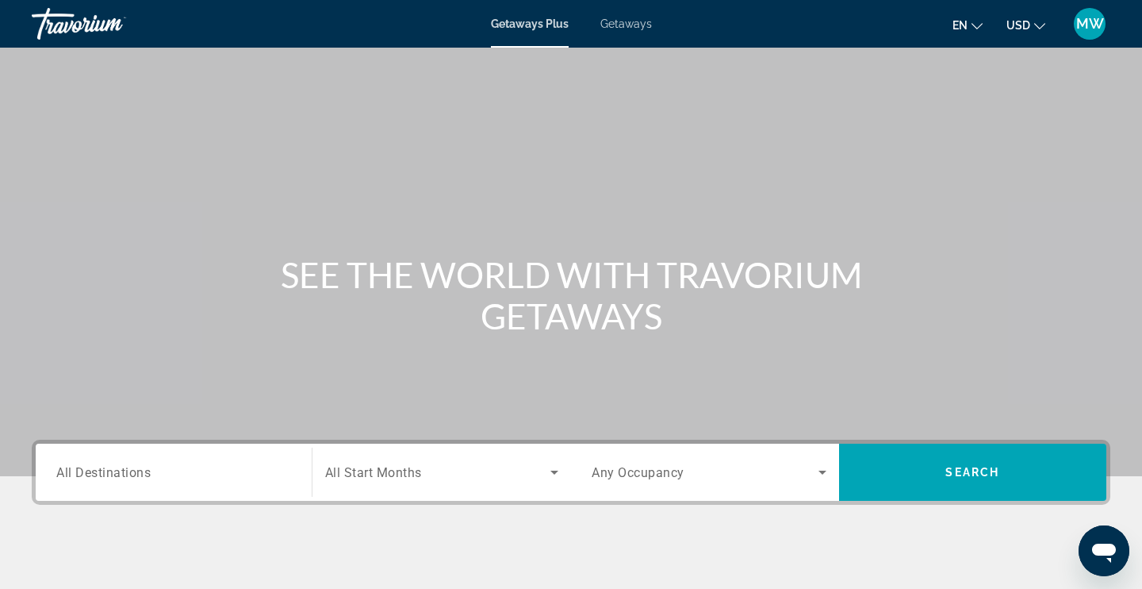
click at [192, 474] on input "Destination All Destinations" at bounding box center [173, 472] width 235 height 19
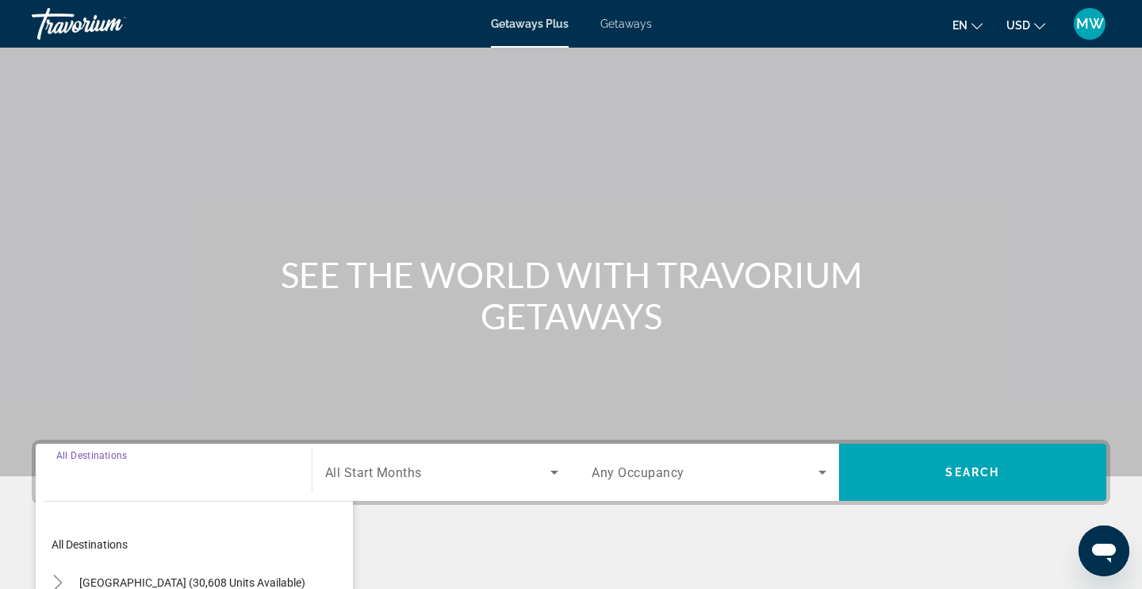
scroll to position [269, 0]
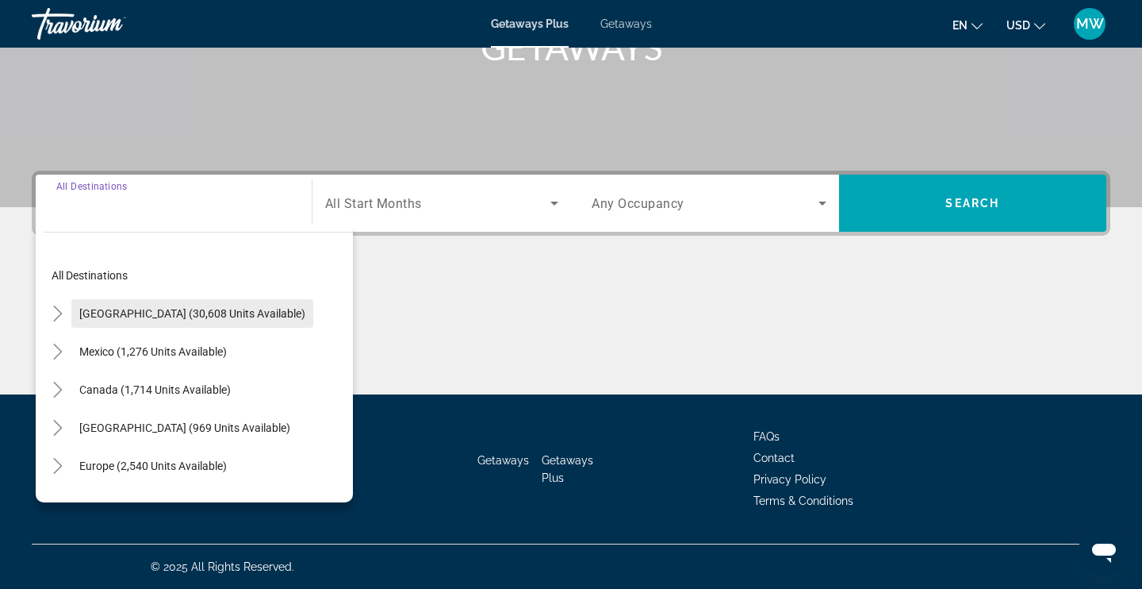
click at [185, 317] on span "[GEOGRAPHIC_DATA] (30,608 units available)" at bounding box center [192, 313] width 226 height 13
type input "**********"
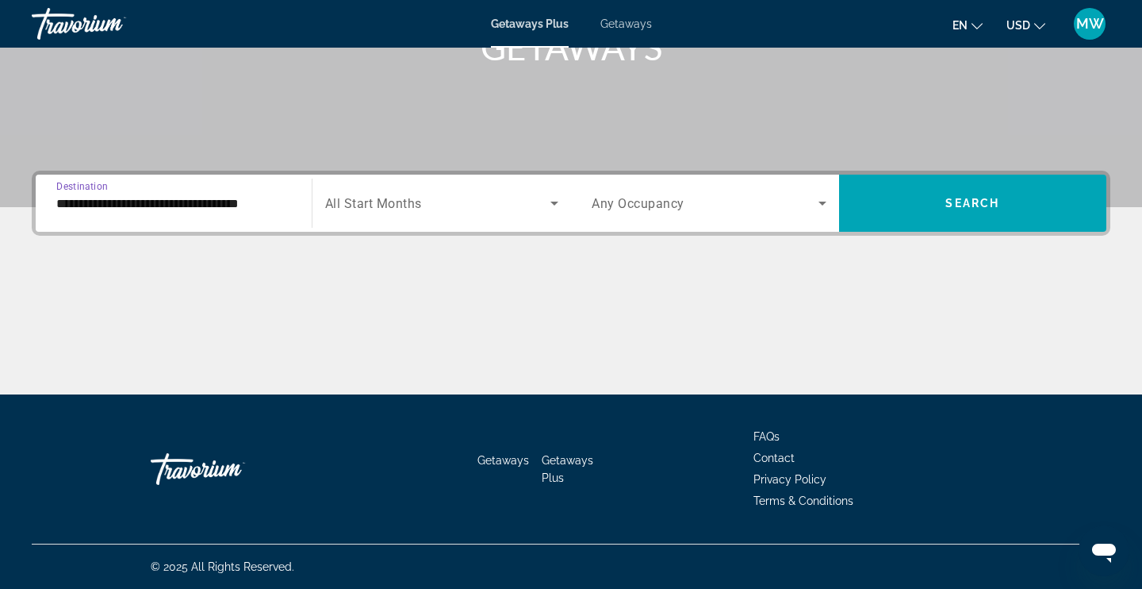
click at [525, 205] on span "Search widget" at bounding box center [438, 203] width 226 height 19
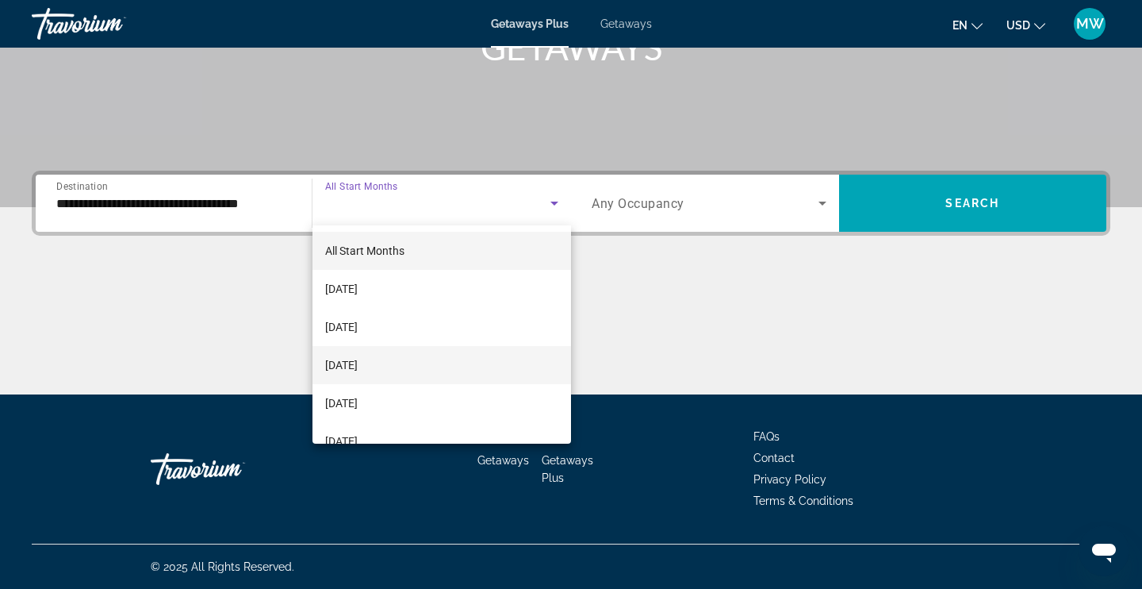
click at [358, 363] on span "[DATE]" at bounding box center [341, 364] width 33 height 19
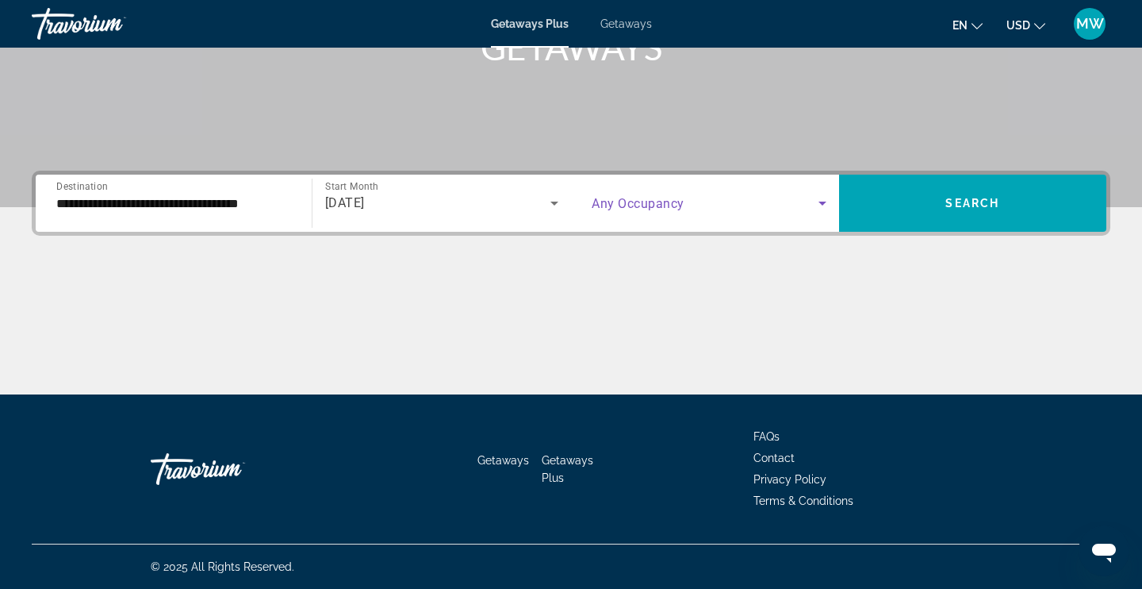
click at [821, 200] on icon "Search widget" at bounding box center [822, 203] width 19 height 19
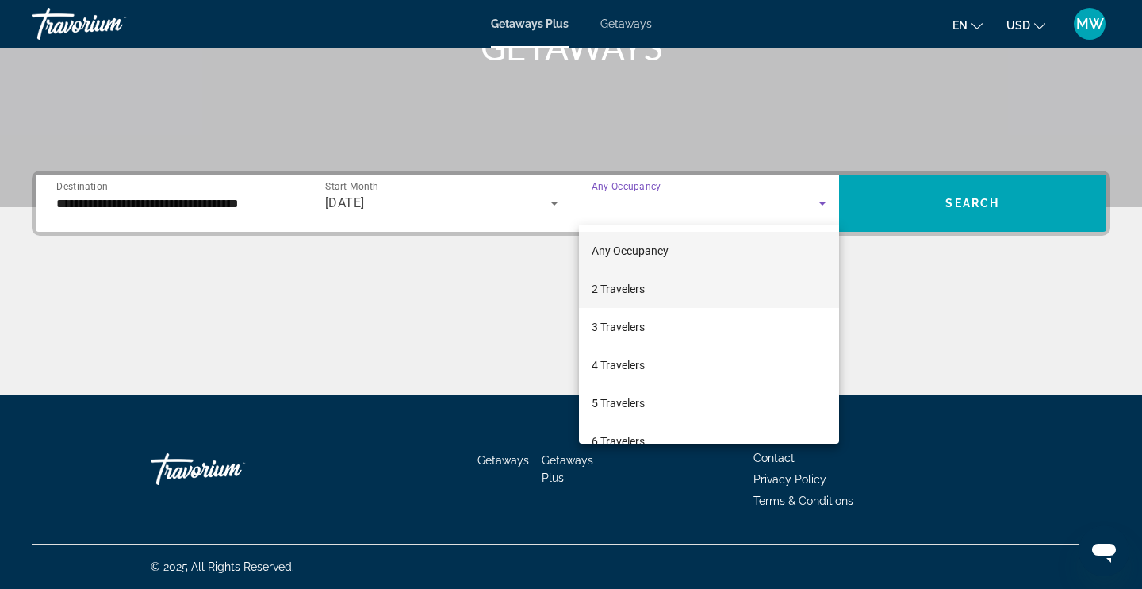
click at [629, 288] on span "2 Travelers" at bounding box center [618, 288] width 53 height 19
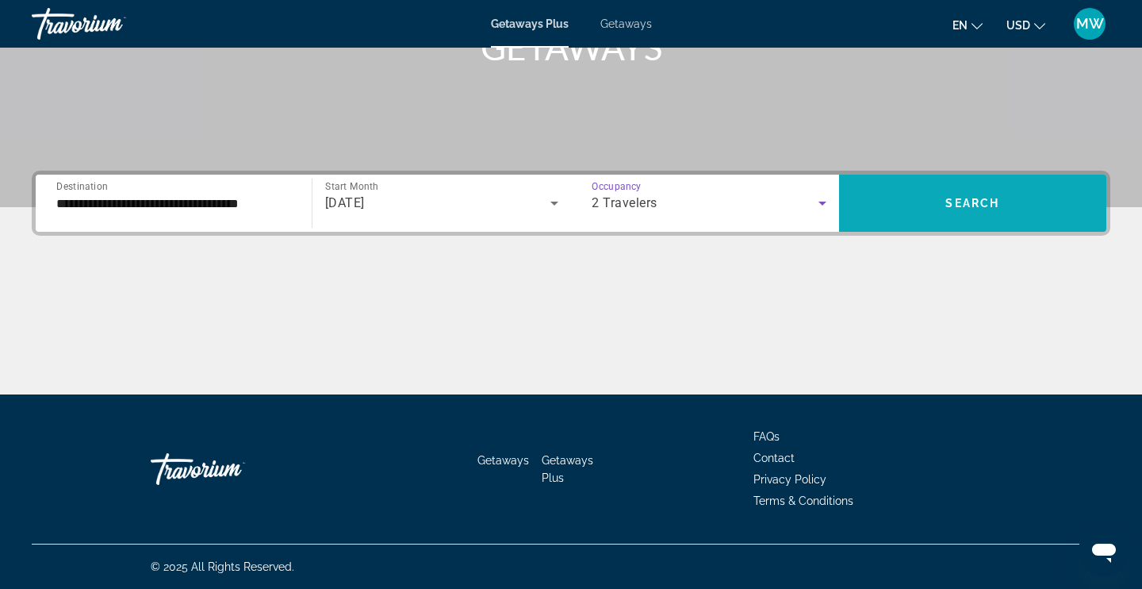
click at [895, 187] on span "Search widget" at bounding box center [973, 203] width 268 height 38
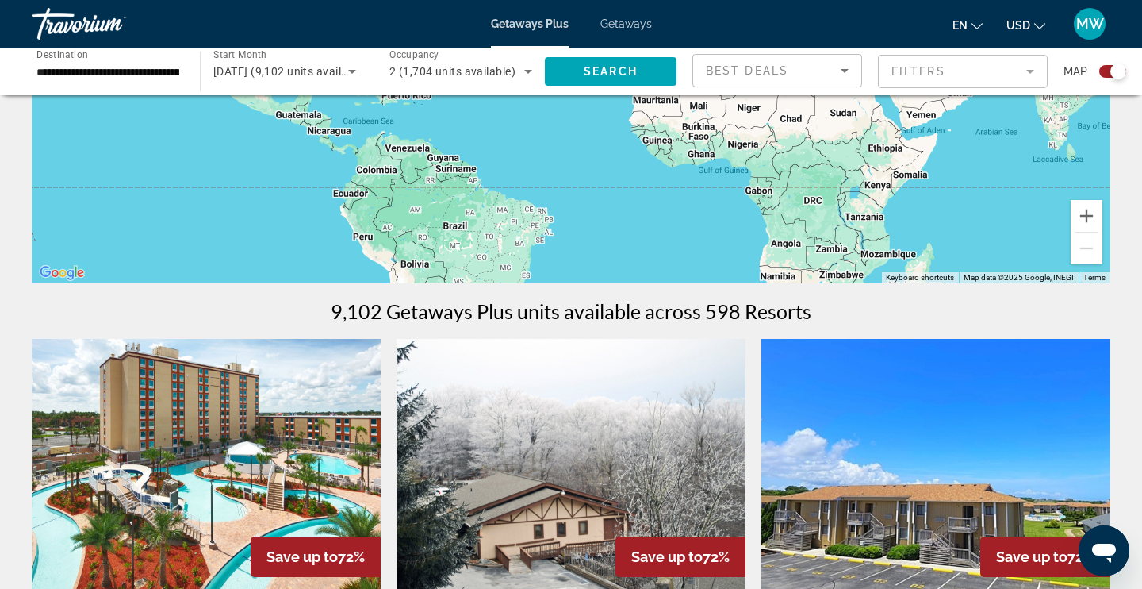
scroll to position [267, 0]
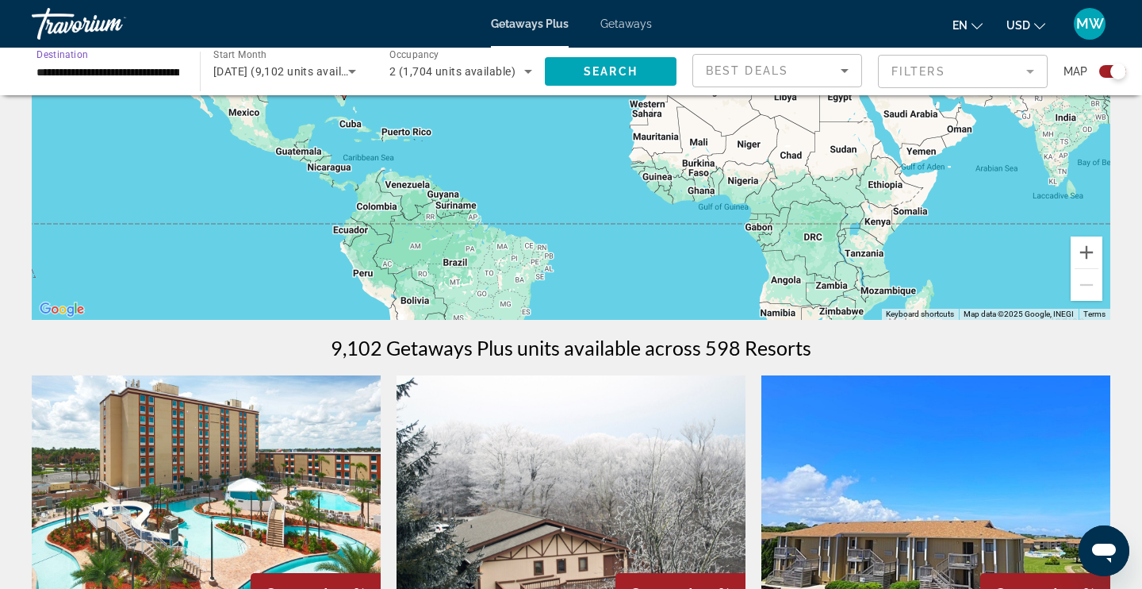
click at [138, 71] on input "**********" at bounding box center [107, 72] width 143 height 19
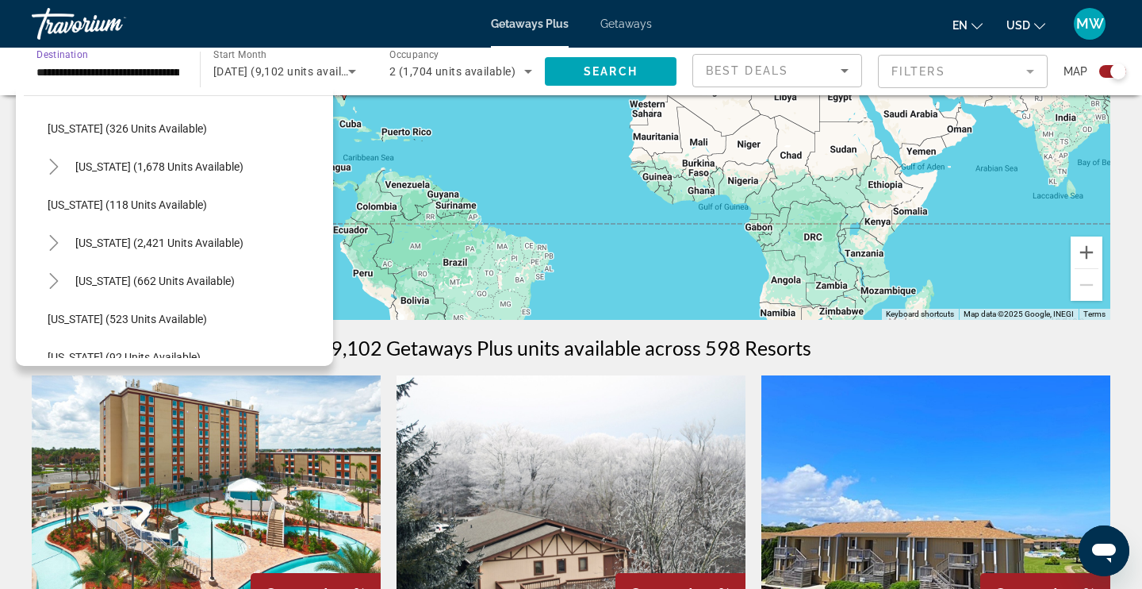
scroll to position [700, 0]
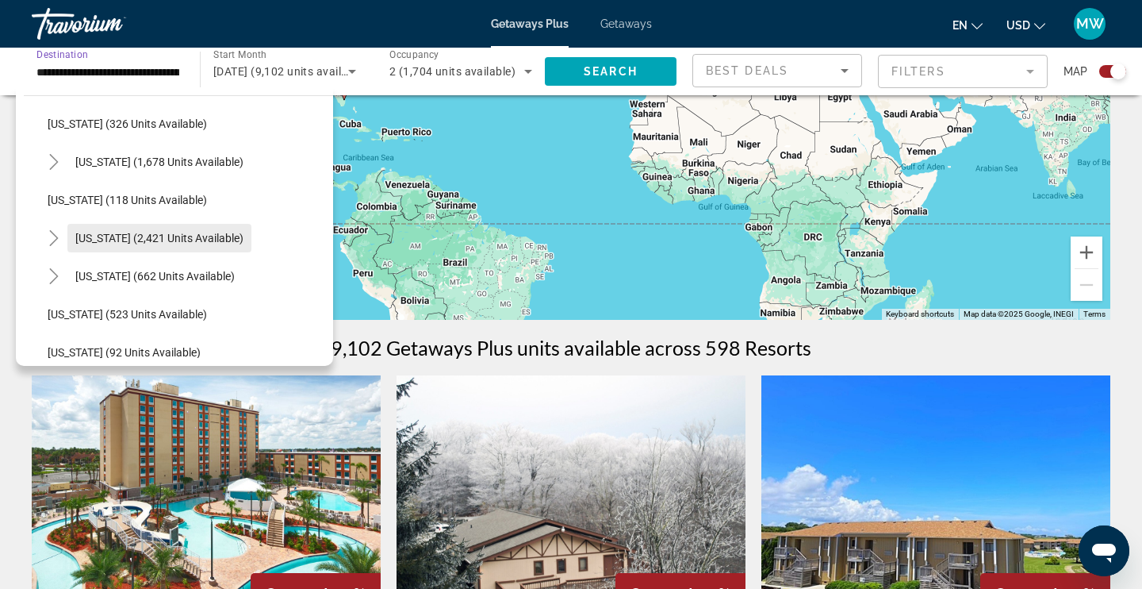
click at [160, 236] on span "[US_STATE] (2,421 units available)" at bounding box center [159, 238] width 168 height 13
type input "**********"
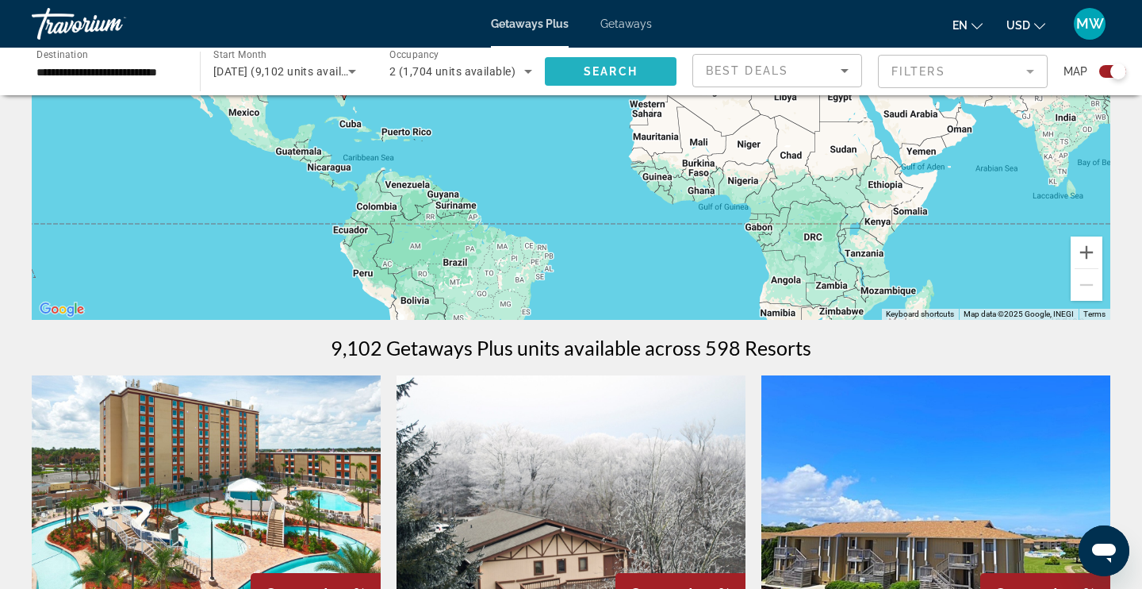
click at [613, 70] on span "Search" at bounding box center [611, 71] width 54 height 13
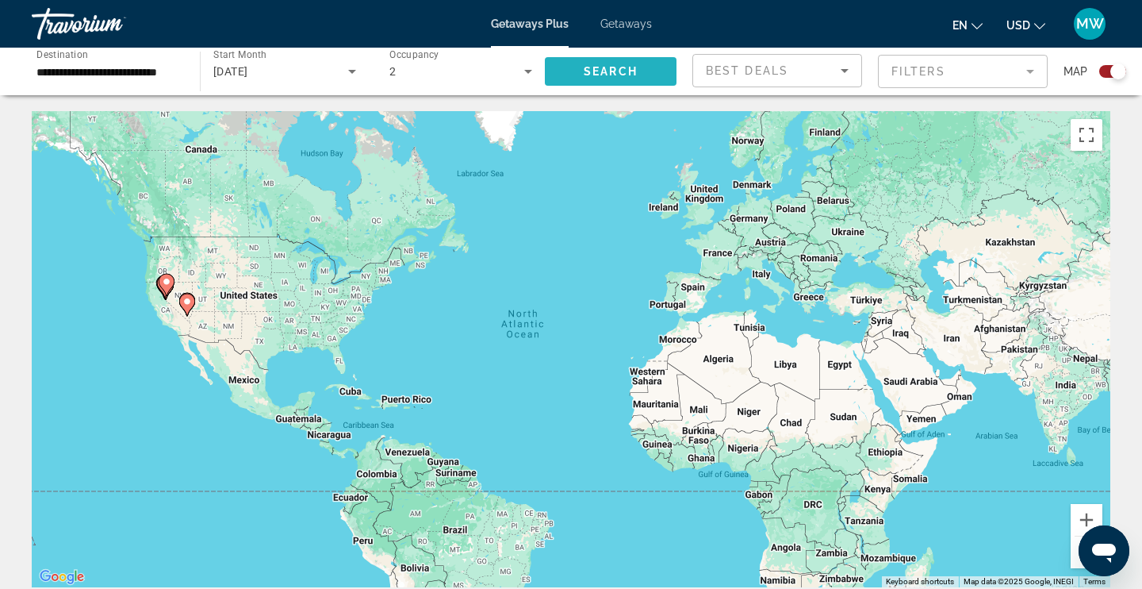
click at [616, 67] on span "Search" at bounding box center [611, 71] width 54 height 13
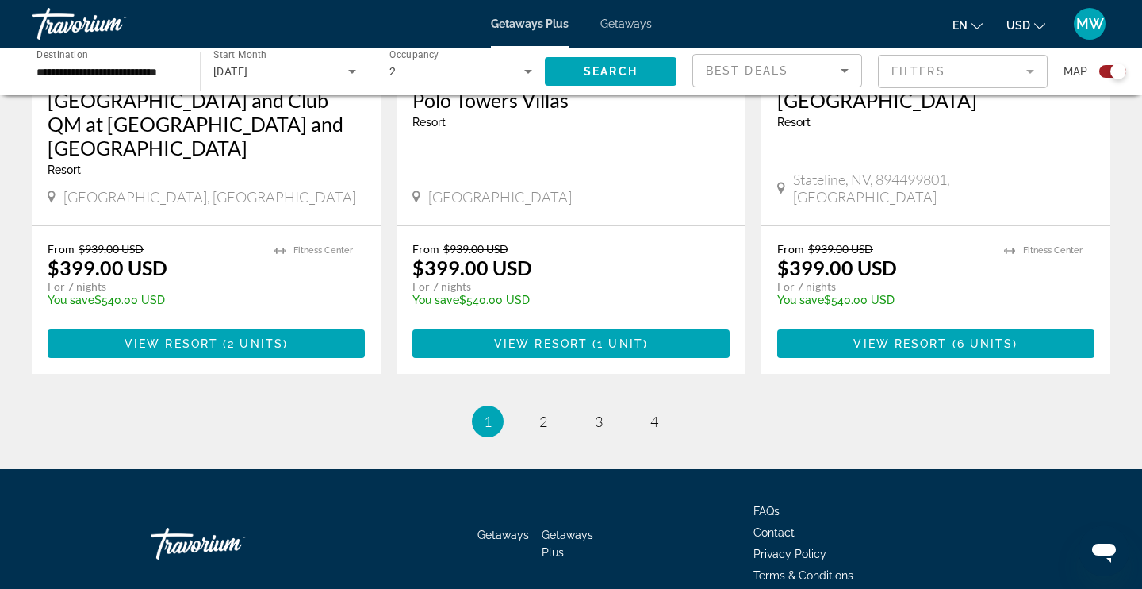
scroll to position [2541, 0]
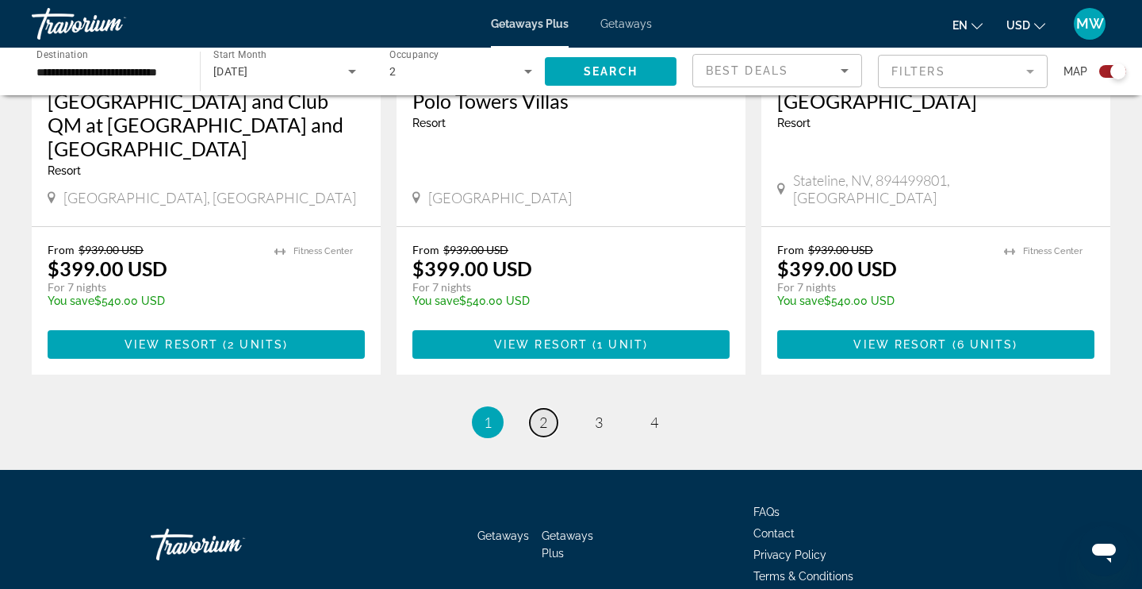
click at [542, 413] on span "2" at bounding box center [543, 421] width 8 height 17
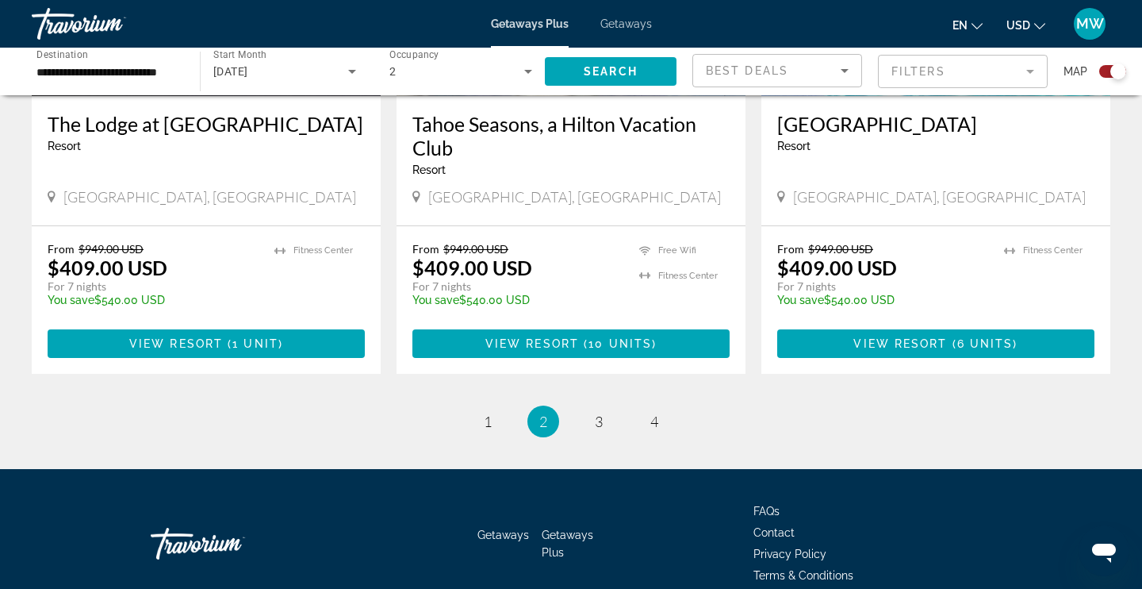
scroll to position [2541, 0]
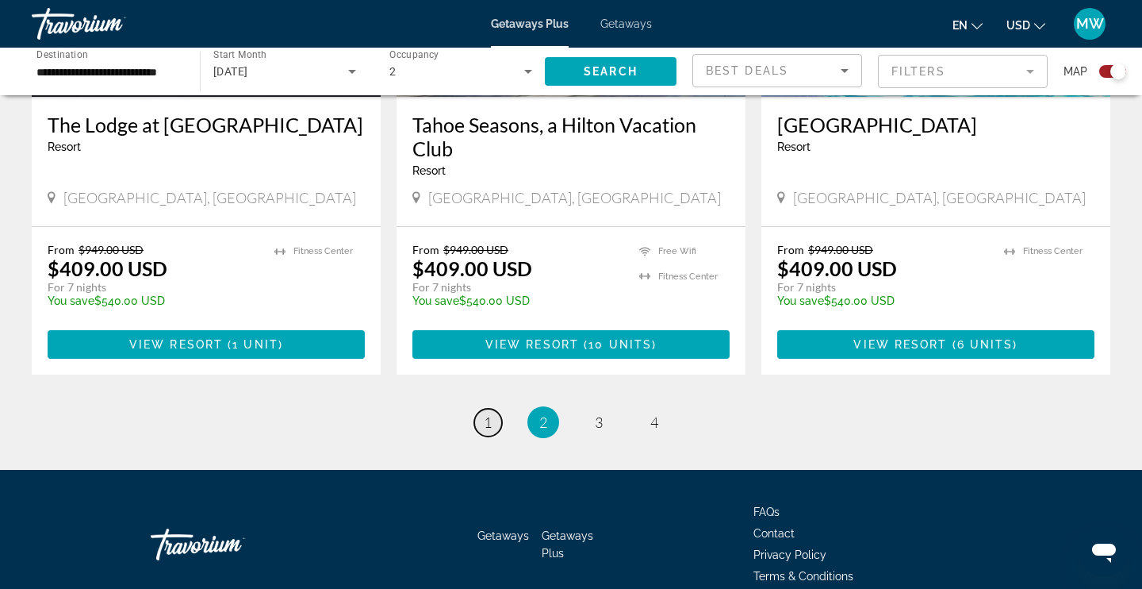
click at [486, 413] on span "1" at bounding box center [488, 421] width 8 height 17
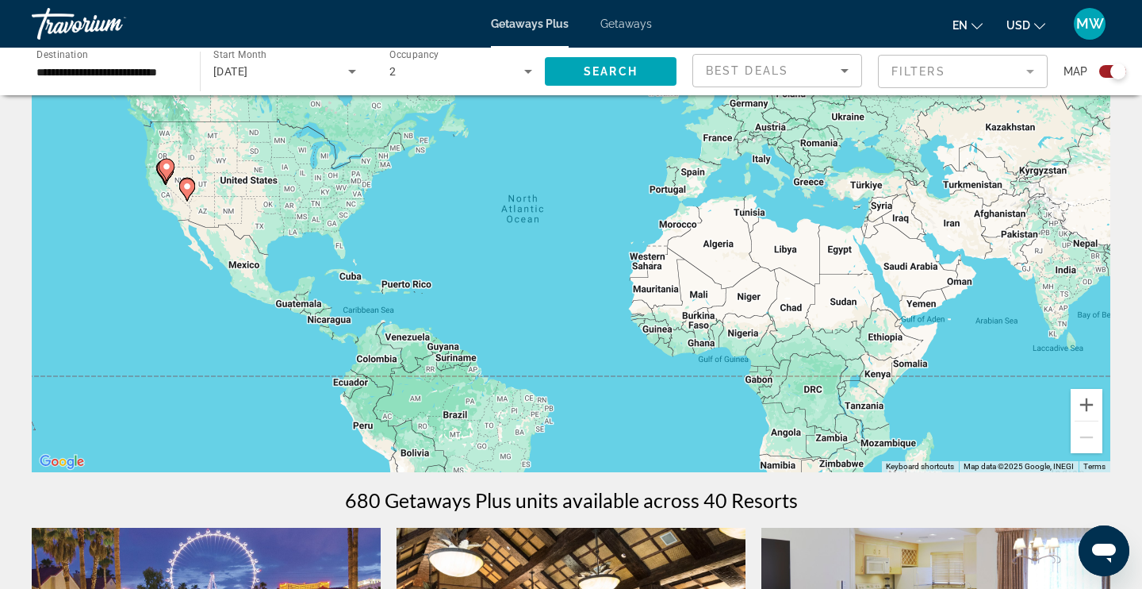
scroll to position [113, 0]
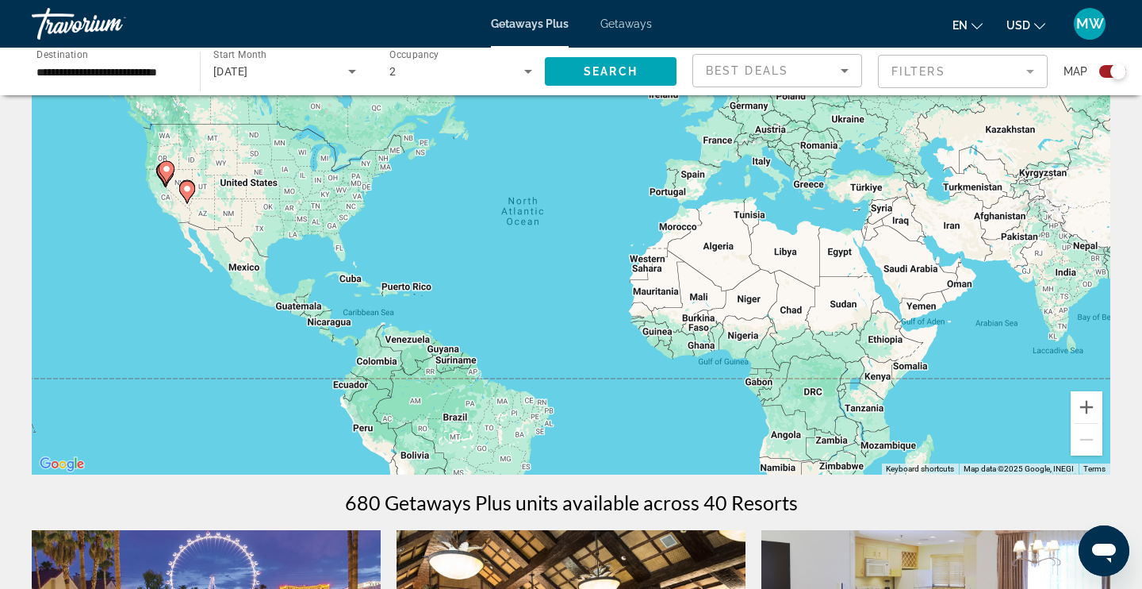
click at [350, 69] on icon "Search widget" at bounding box center [352, 71] width 19 height 19
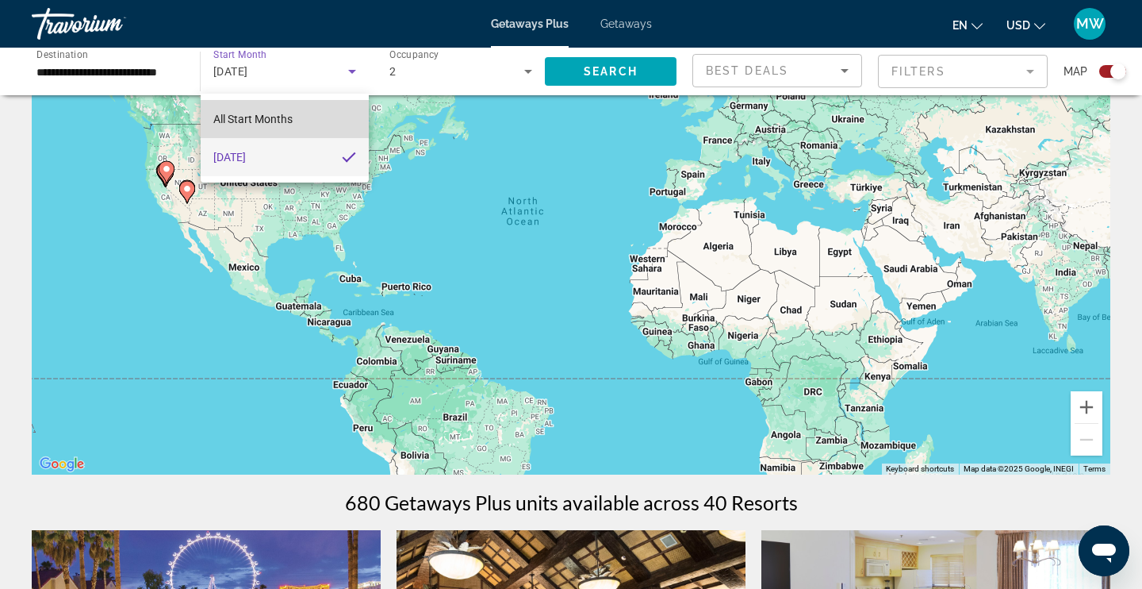
click at [266, 113] on span "All Start Months" at bounding box center [252, 119] width 79 height 13
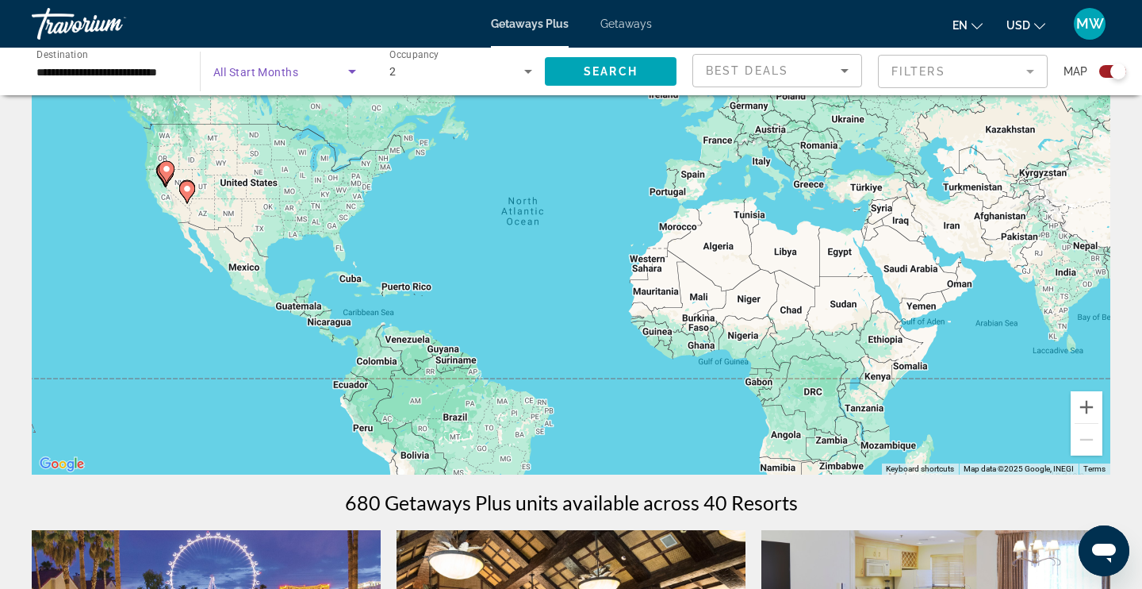
click at [300, 63] on span "Search widget" at bounding box center [280, 71] width 135 height 19
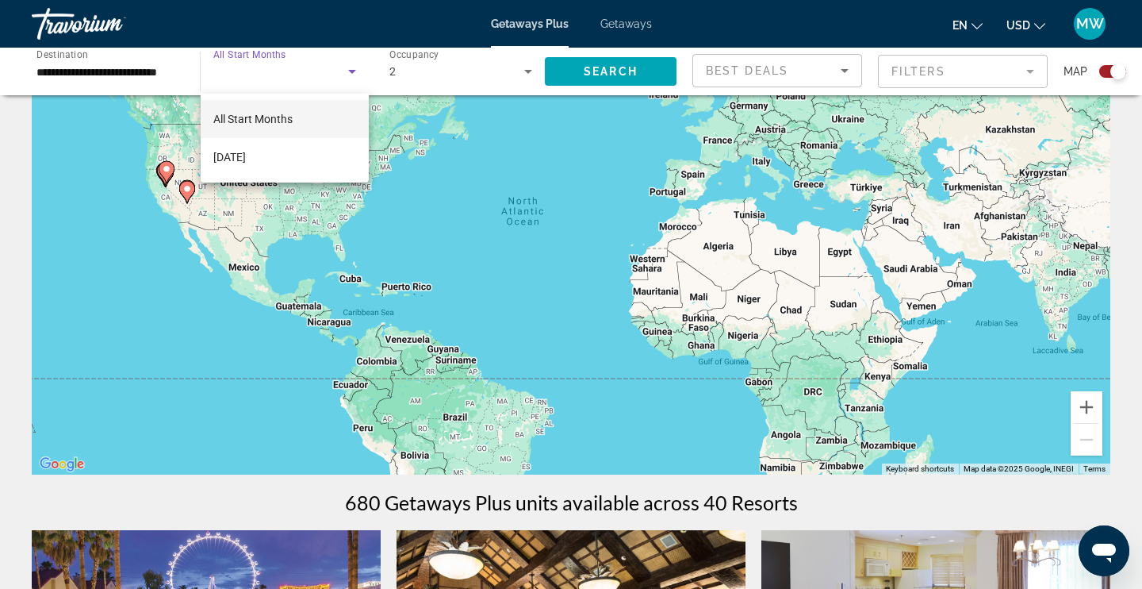
click at [351, 70] on div at bounding box center [571, 294] width 1142 height 589
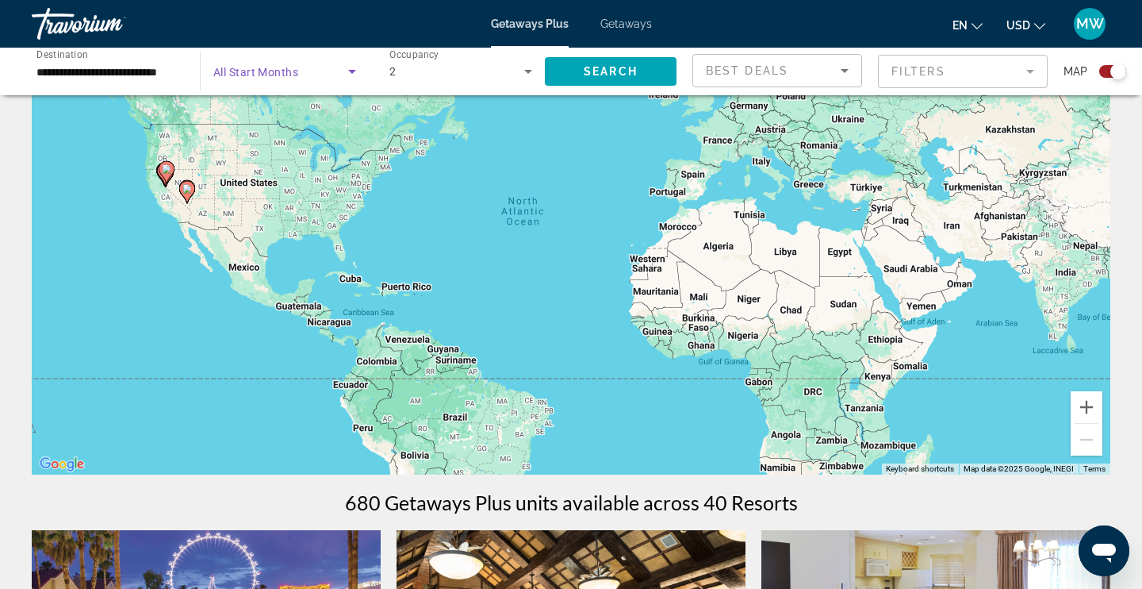
click at [351, 70] on icon "Search widget" at bounding box center [352, 71] width 19 height 19
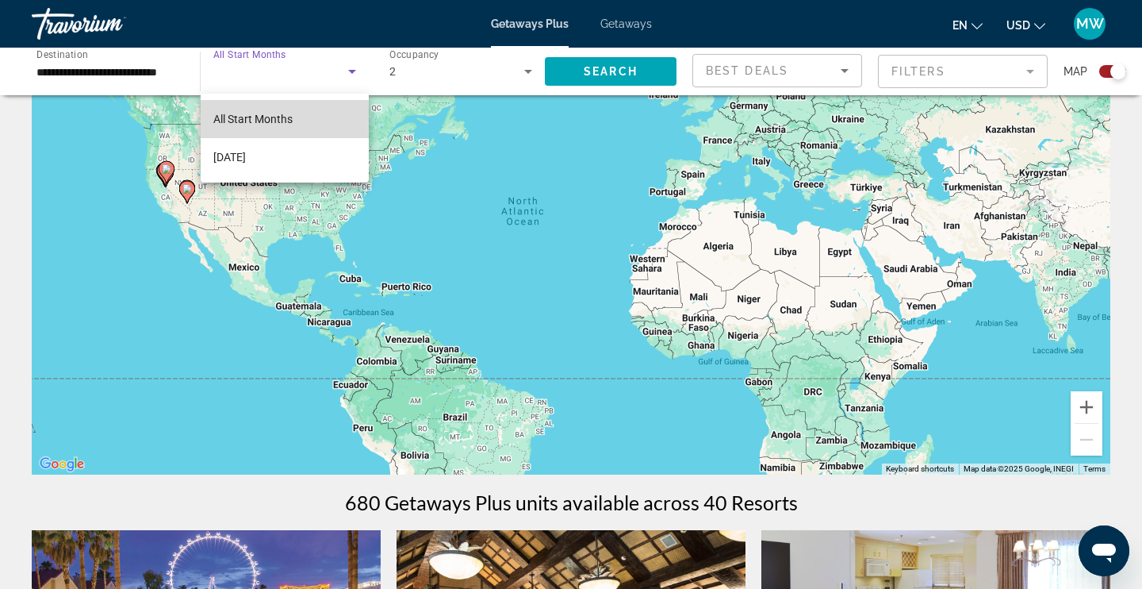
click at [268, 116] on span "All Start Months" at bounding box center [252, 119] width 79 height 13
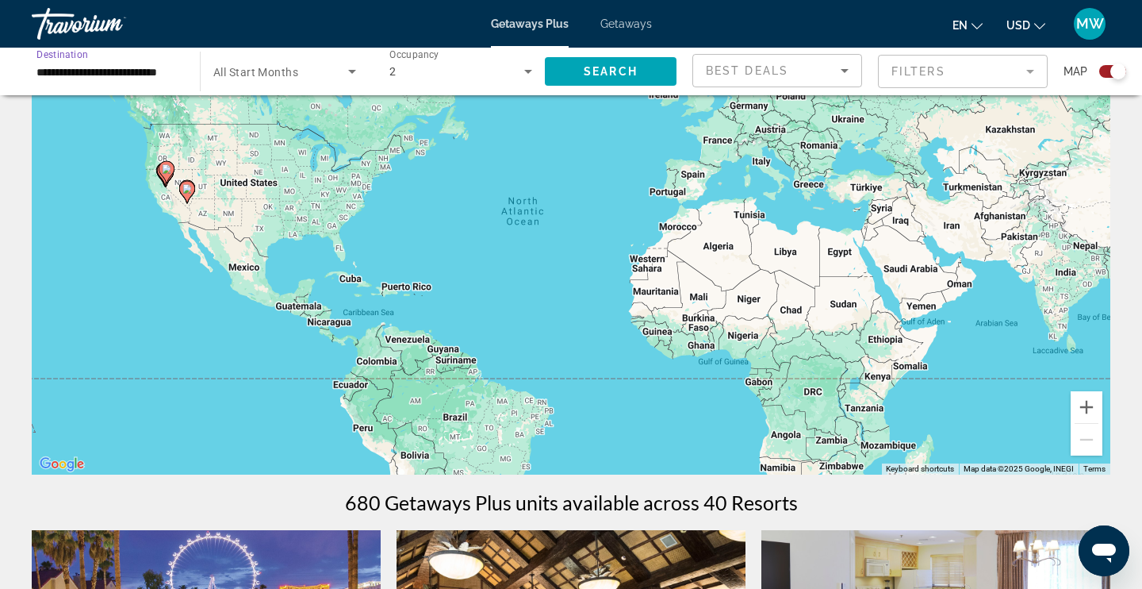
click at [167, 68] on input "**********" at bounding box center [107, 72] width 143 height 19
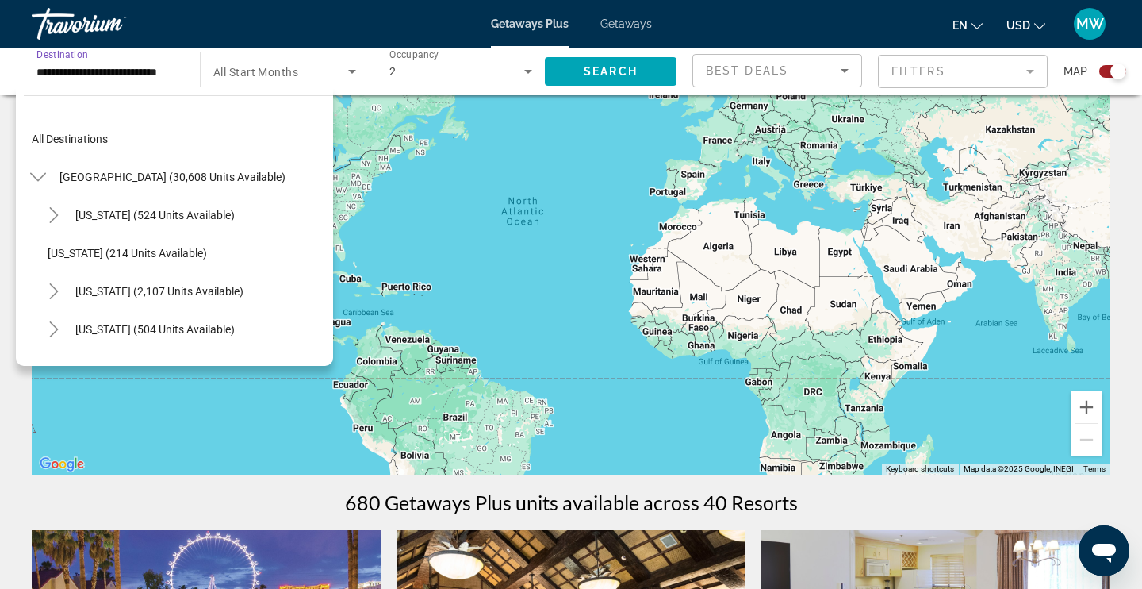
scroll to position [704, 0]
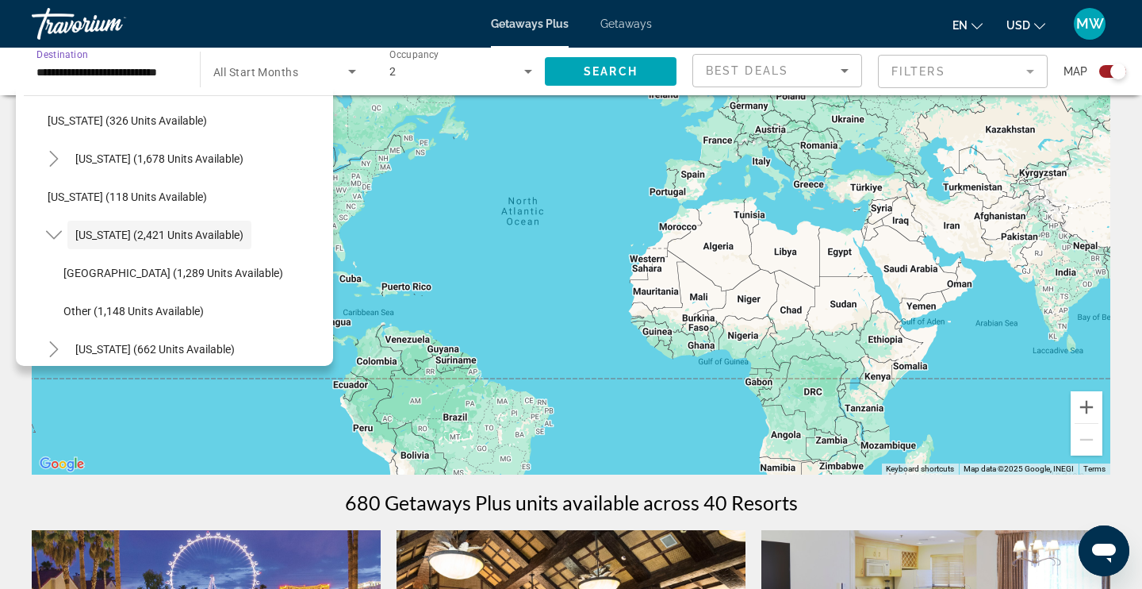
click at [281, 61] on div "Search widget" at bounding box center [284, 71] width 143 height 44
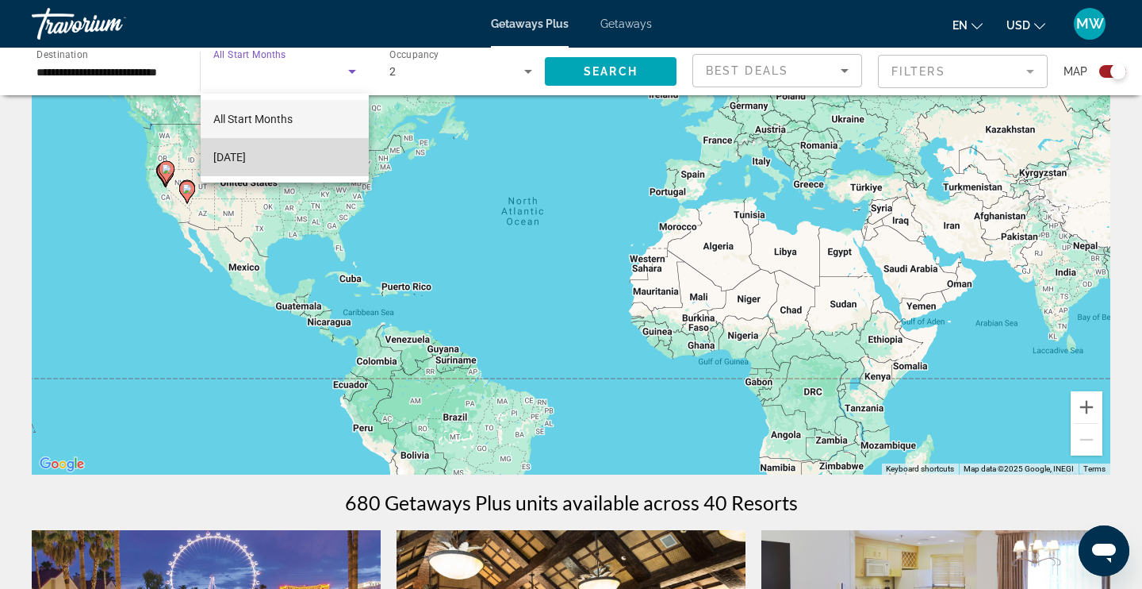
click at [275, 147] on mat-option "[DATE]" at bounding box center [285, 157] width 168 height 38
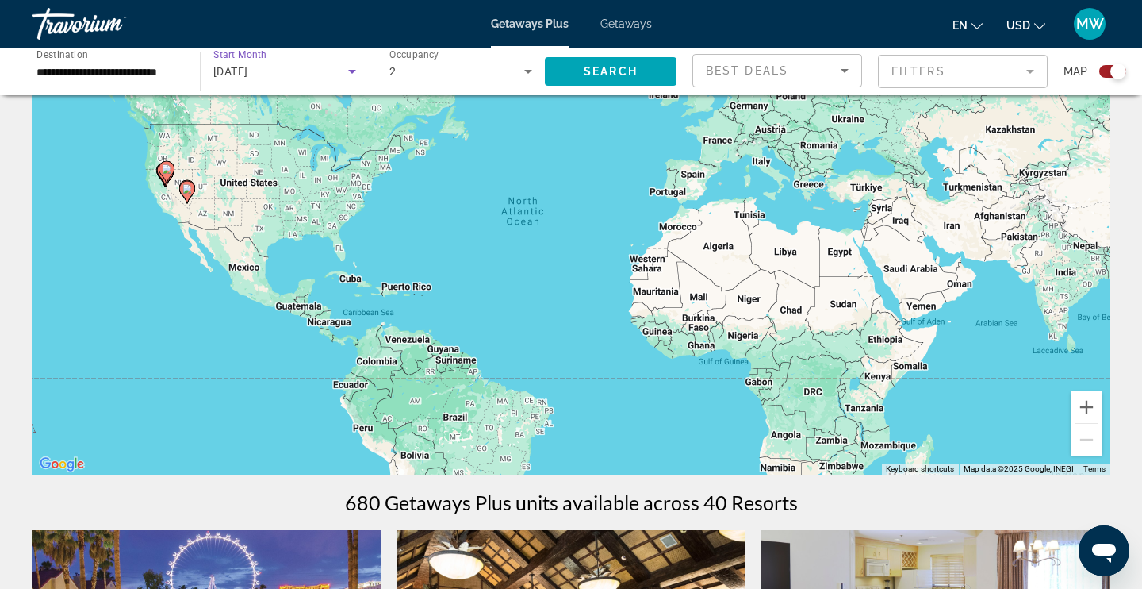
click at [248, 68] on span "[DATE]" at bounding box center [230, 71] width 35 height 13
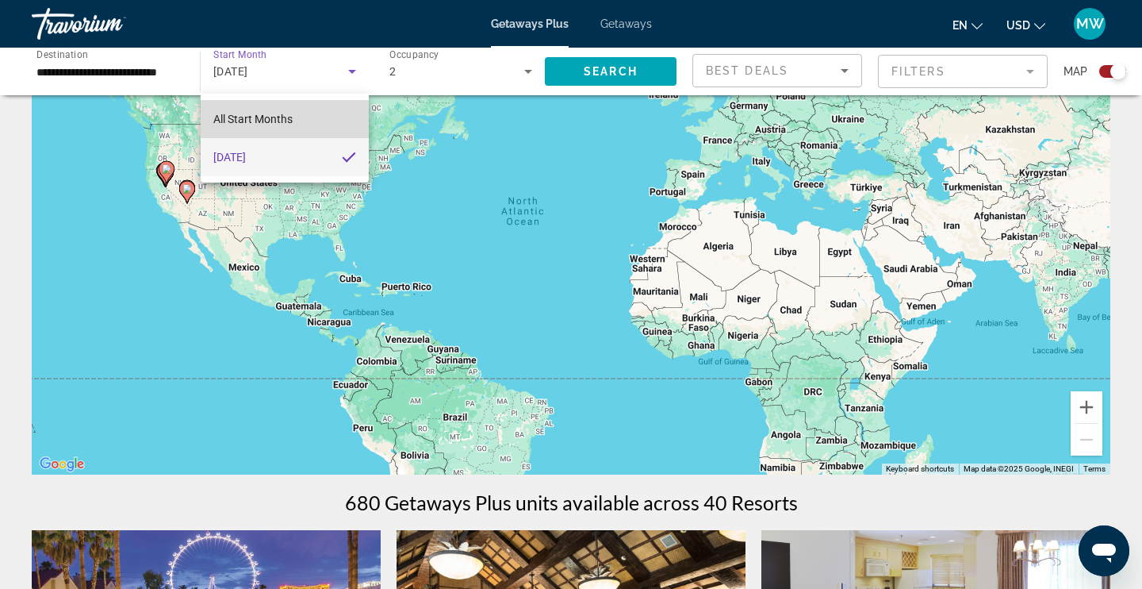
click at [250, 121] on span "All Start Months" at bounding box center [252, 119] width 79 height 13
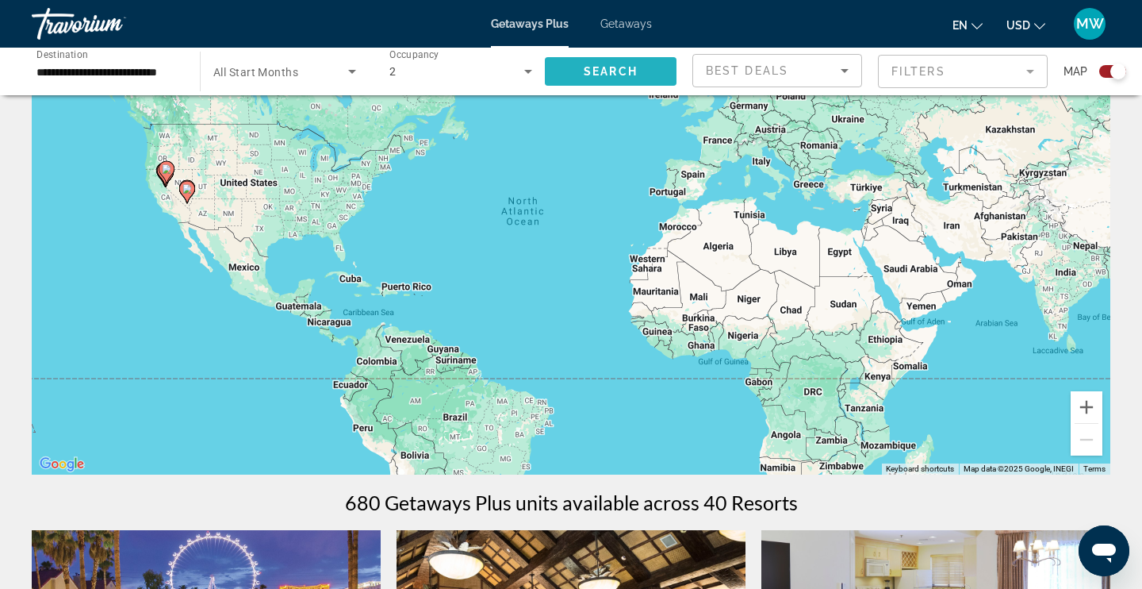
click at [630, 70] on span "Search" at bounding box center [611, 71] width 54 height 13
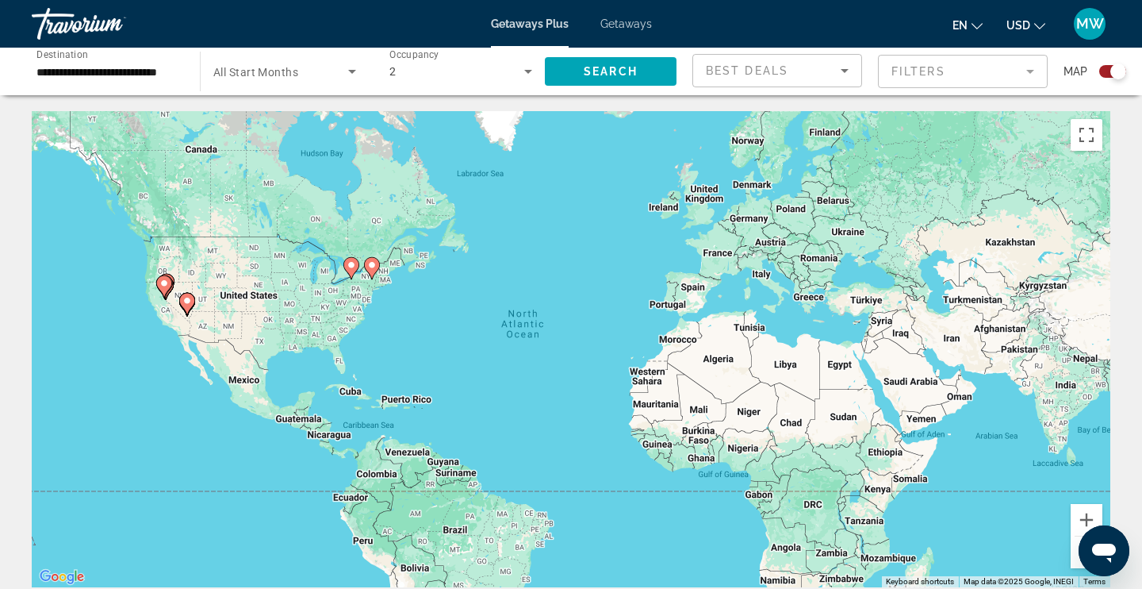
click at [348, 71] on icon "Search widget" at bounding box center [352, 71] width 19 height 19
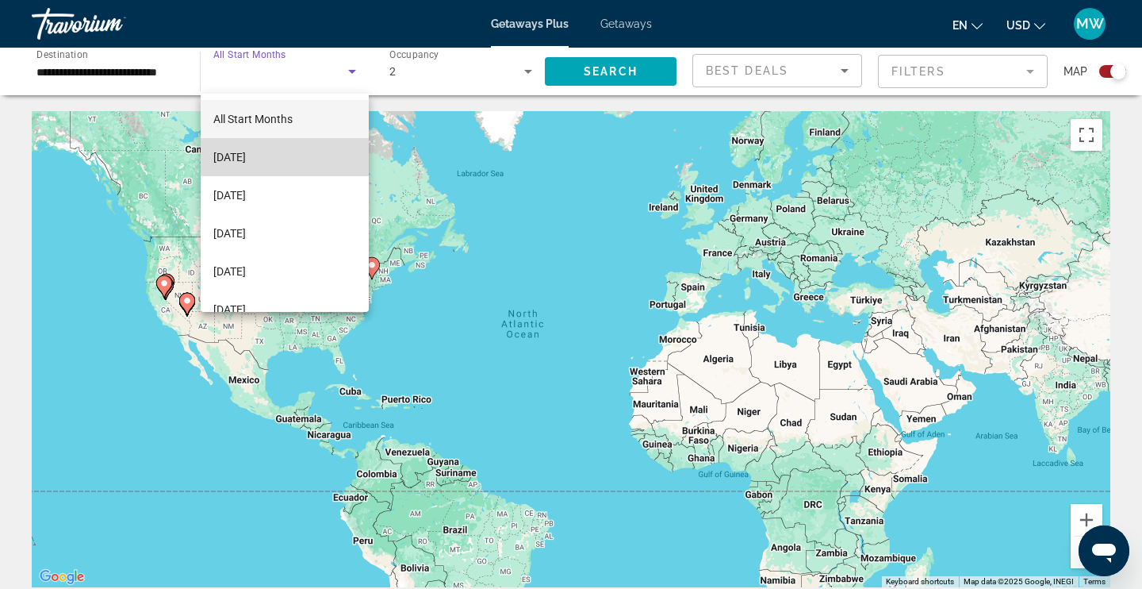
click at [245, 155] on span "[DATE]" at bounding box center [229, 157] width 33 height 19
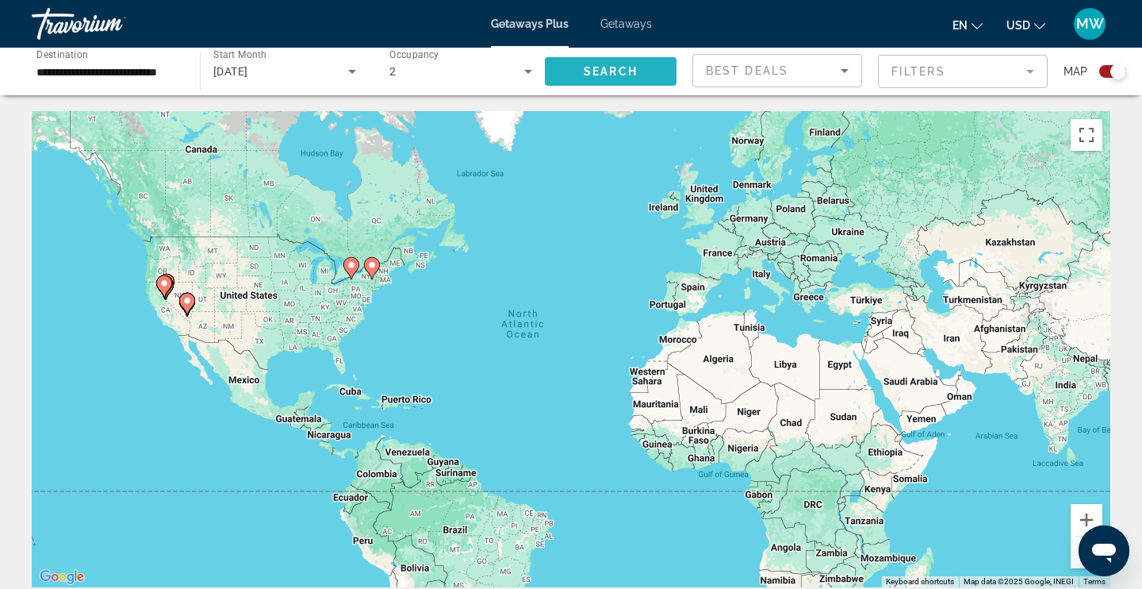
click at [626, 71] on span "Search" at bounding box center [611, 71] width 54 height 13
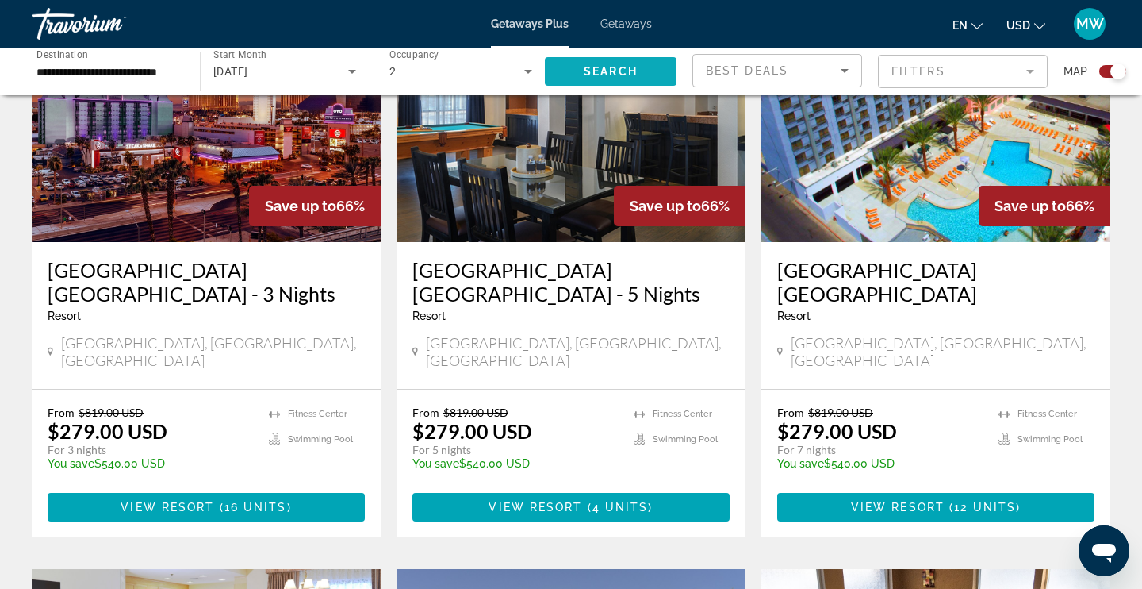
scroll to position [653, 0]
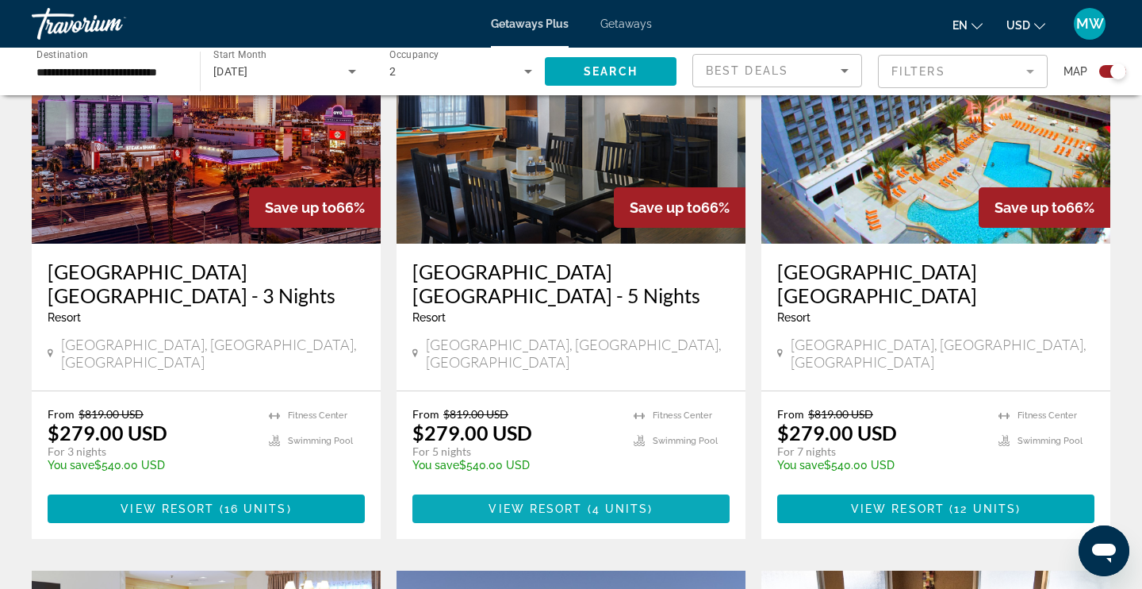
click at [548, 502] on span "View Resort" at bounding box center [536, 508] width 94 height 13
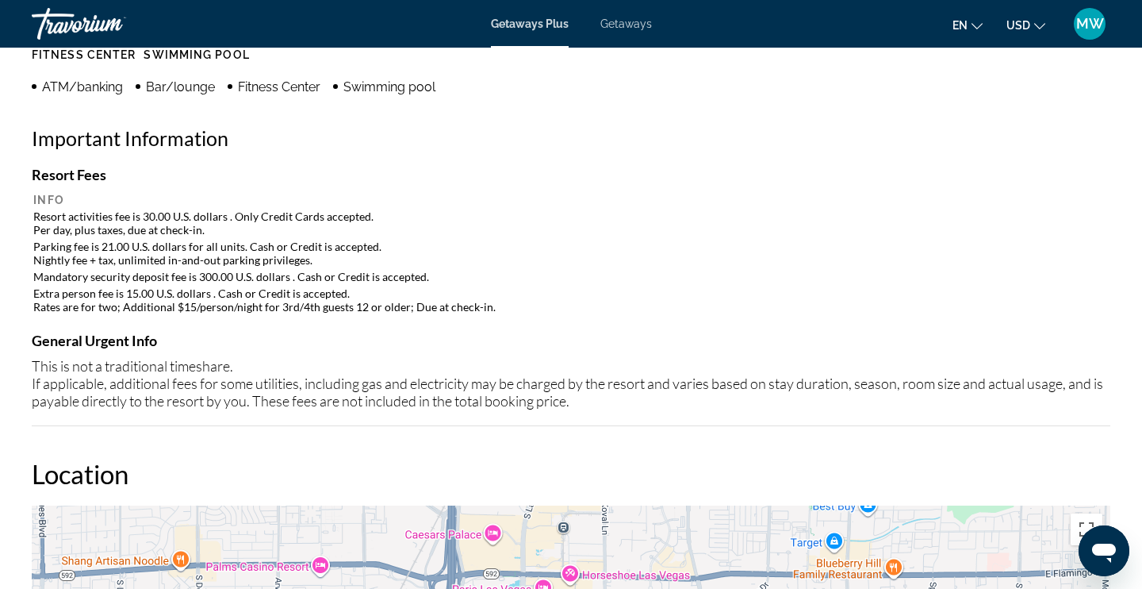
scroll to position [1370, 0]
